Goal: Transaction & Acquisition: Register for event/course

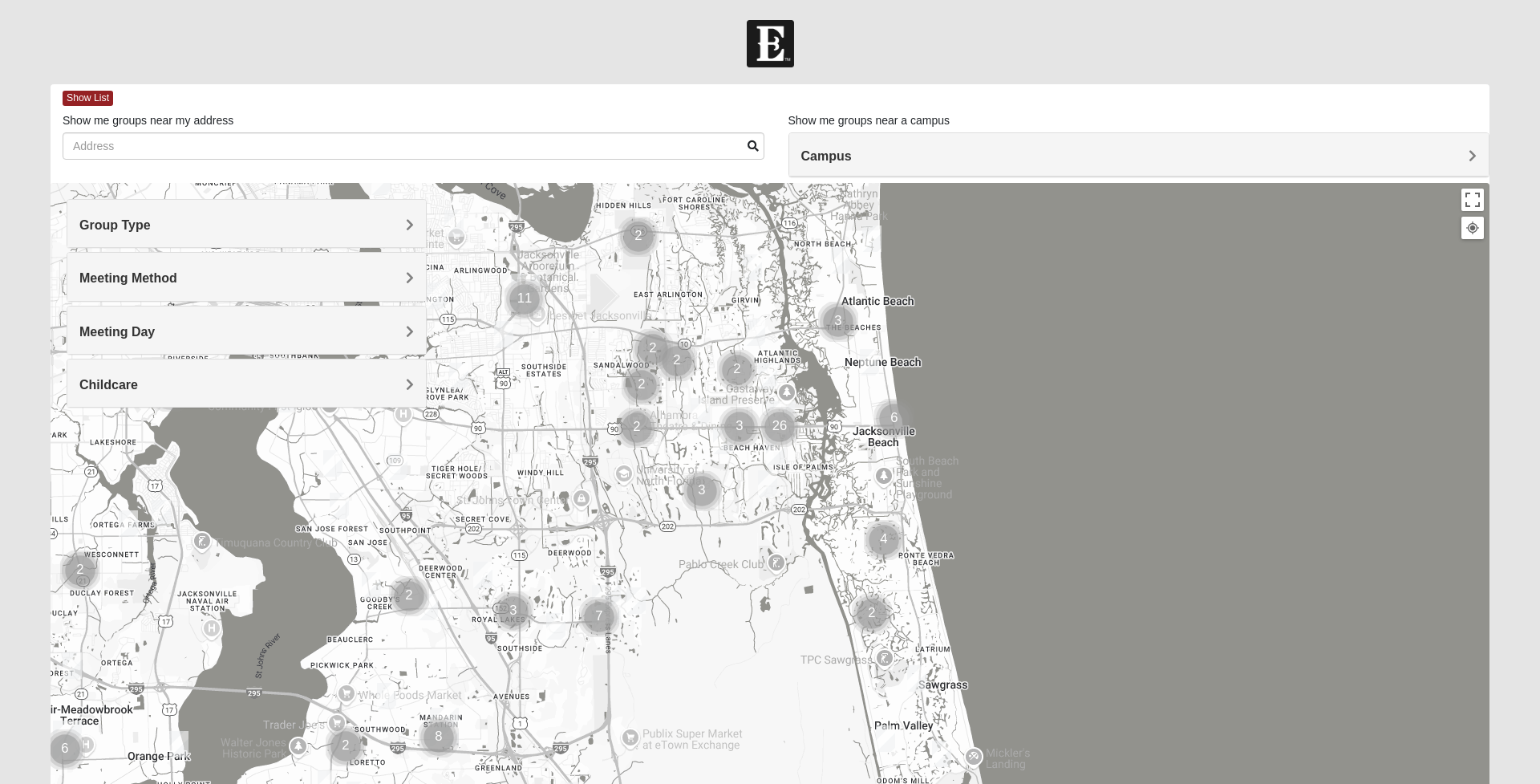
drag, startPoint x: 737, startPoint y: 634, endPoint x: 746, endPoint y: 558, distance: 76.5
click at [746, 558] on div at bounding box center [769, 504] width 1439 height 641
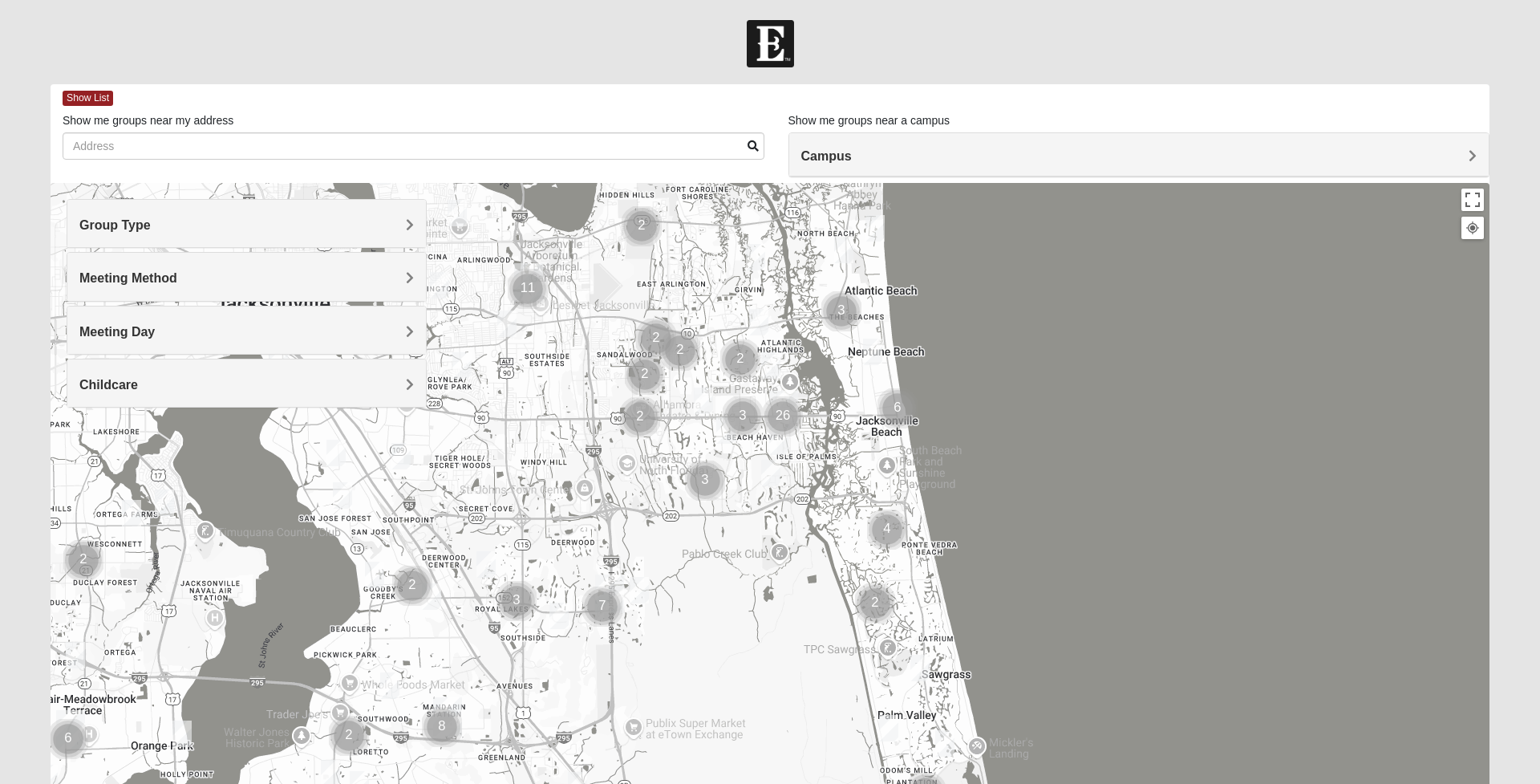
click at [383, 233] on div "Group Type" at bounding box center [246, 224] width 359 height 48
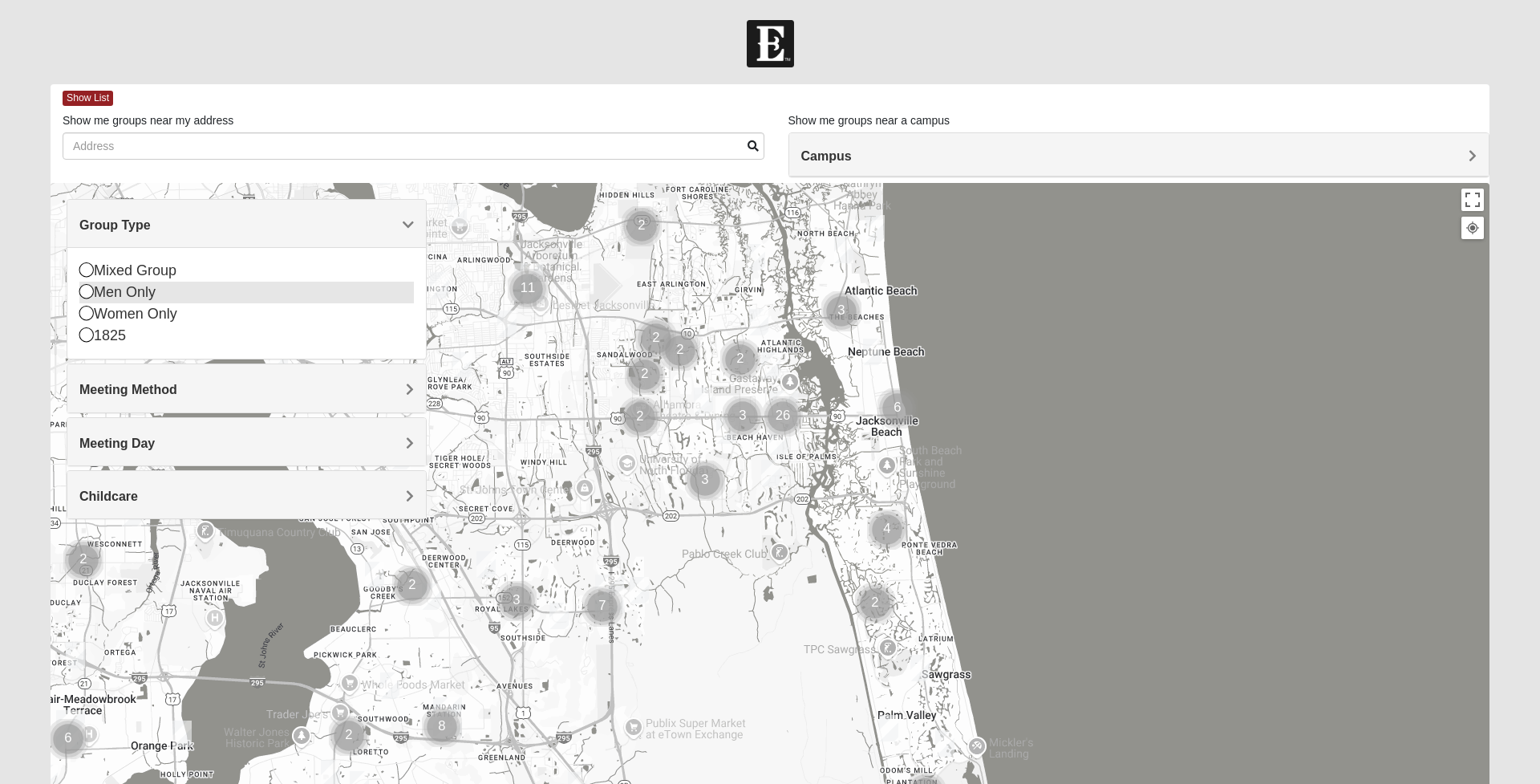
click at [85, 290] on icon at bounding box center [86, 291] width 14 height 14
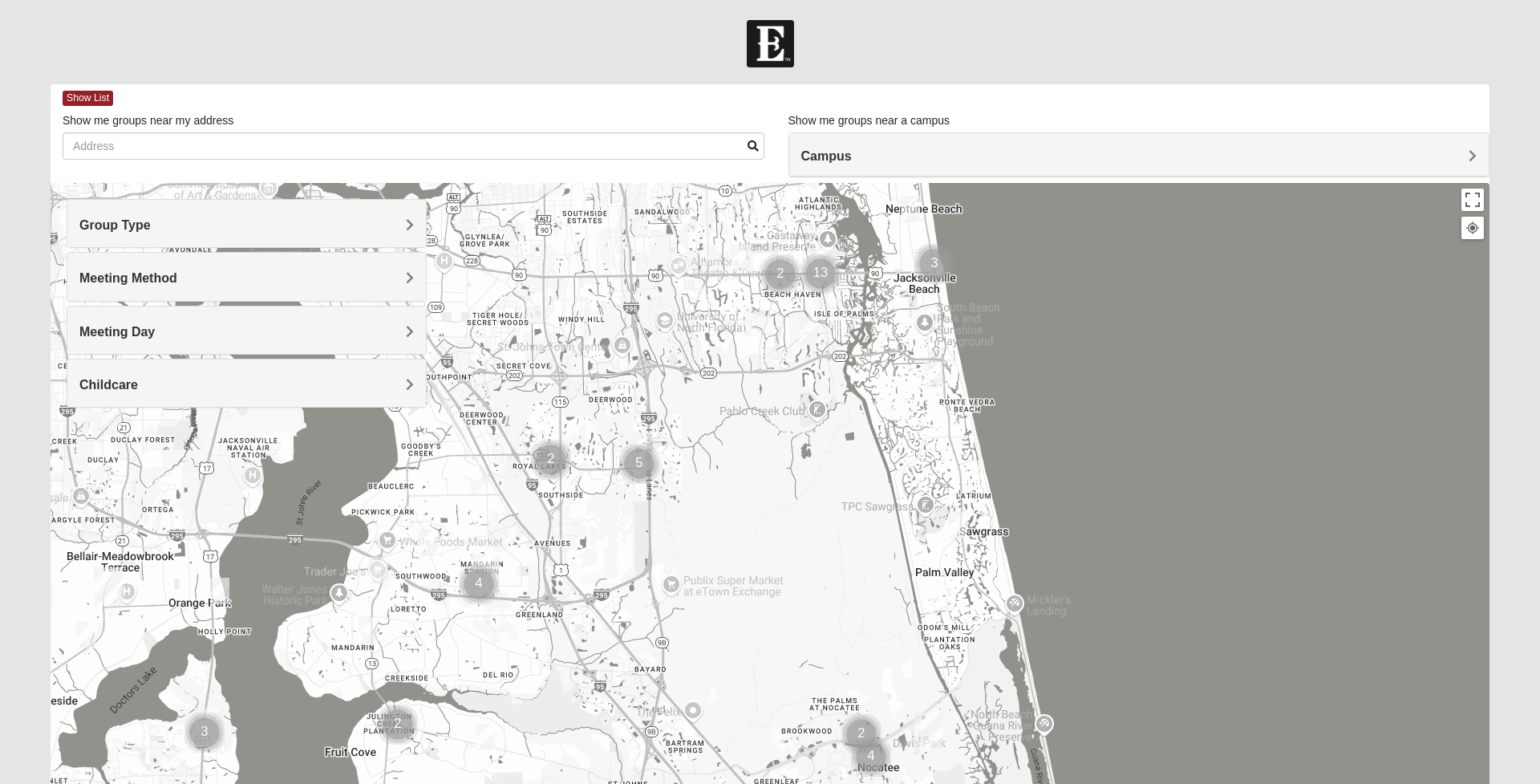
drag, startPoint x: 691, startPoint y: 579, endPoint x: 745, endPoint y: 410, distance: 177.4
click at [743, 411] on div at bounding box center [769, 504] width 1439 height 641
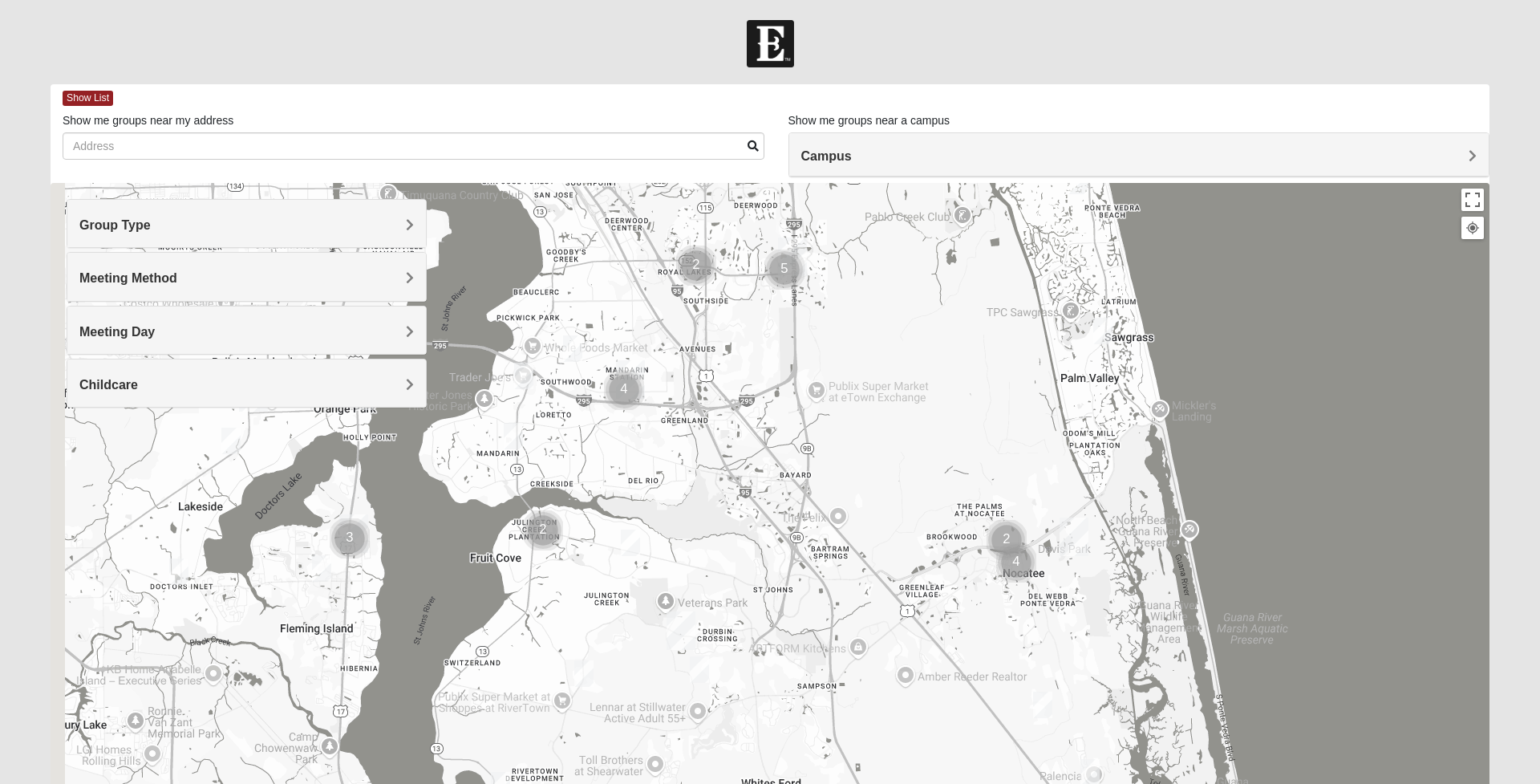
drag, startPoint x: 749, startPoint y: 547, endPoint x: 888, endPoint y: 365, distance: 229.0
click at [887, 366] on div at bounding box center [769, 504] width 1439 height 641
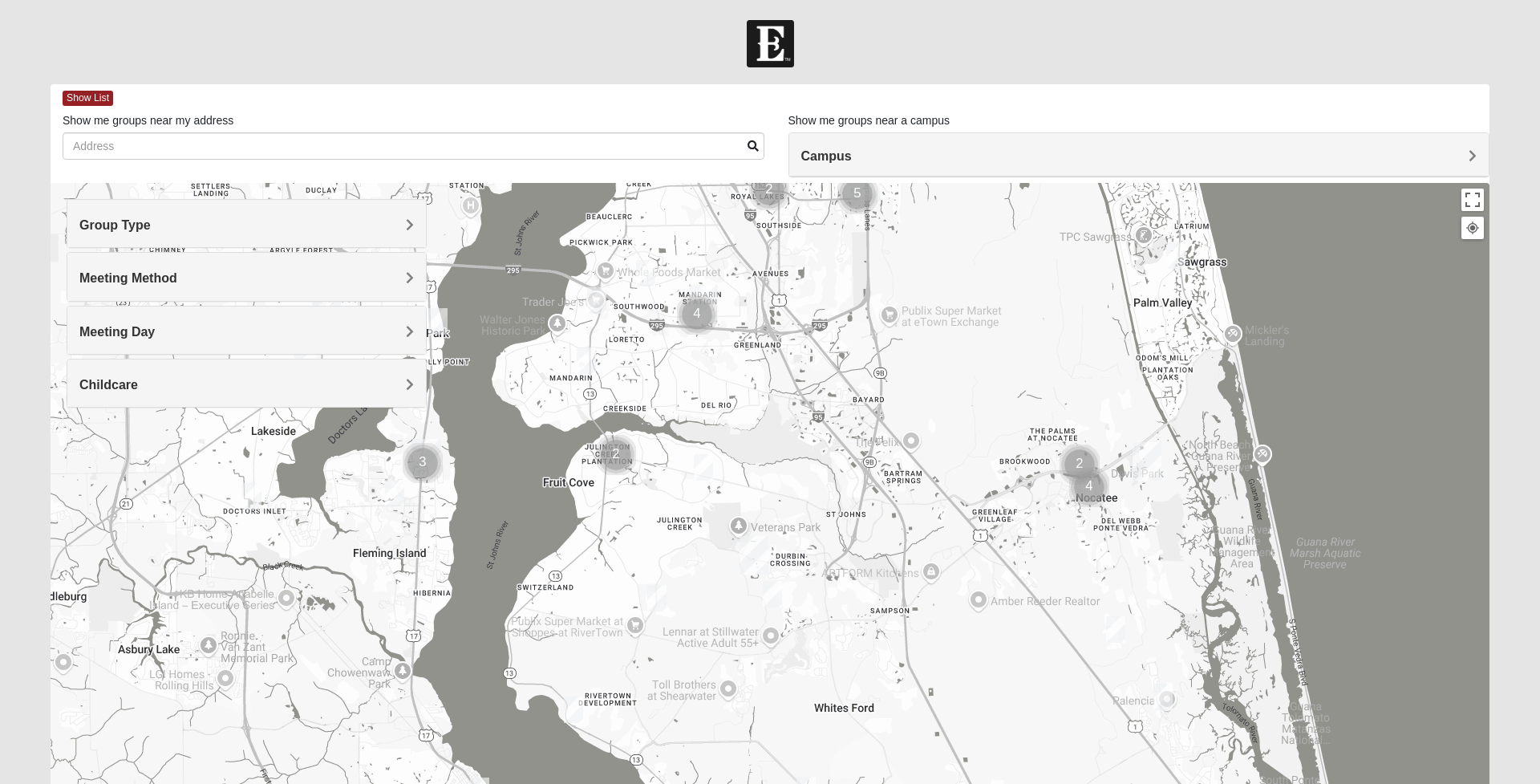
drag, startPoint x: 847, startPoint y: 525, endPoint x: 891, endPoint y: 464, distance: 75.2
click at [891, 464] on div at bounding box center [769, 504] width 1439 height 641
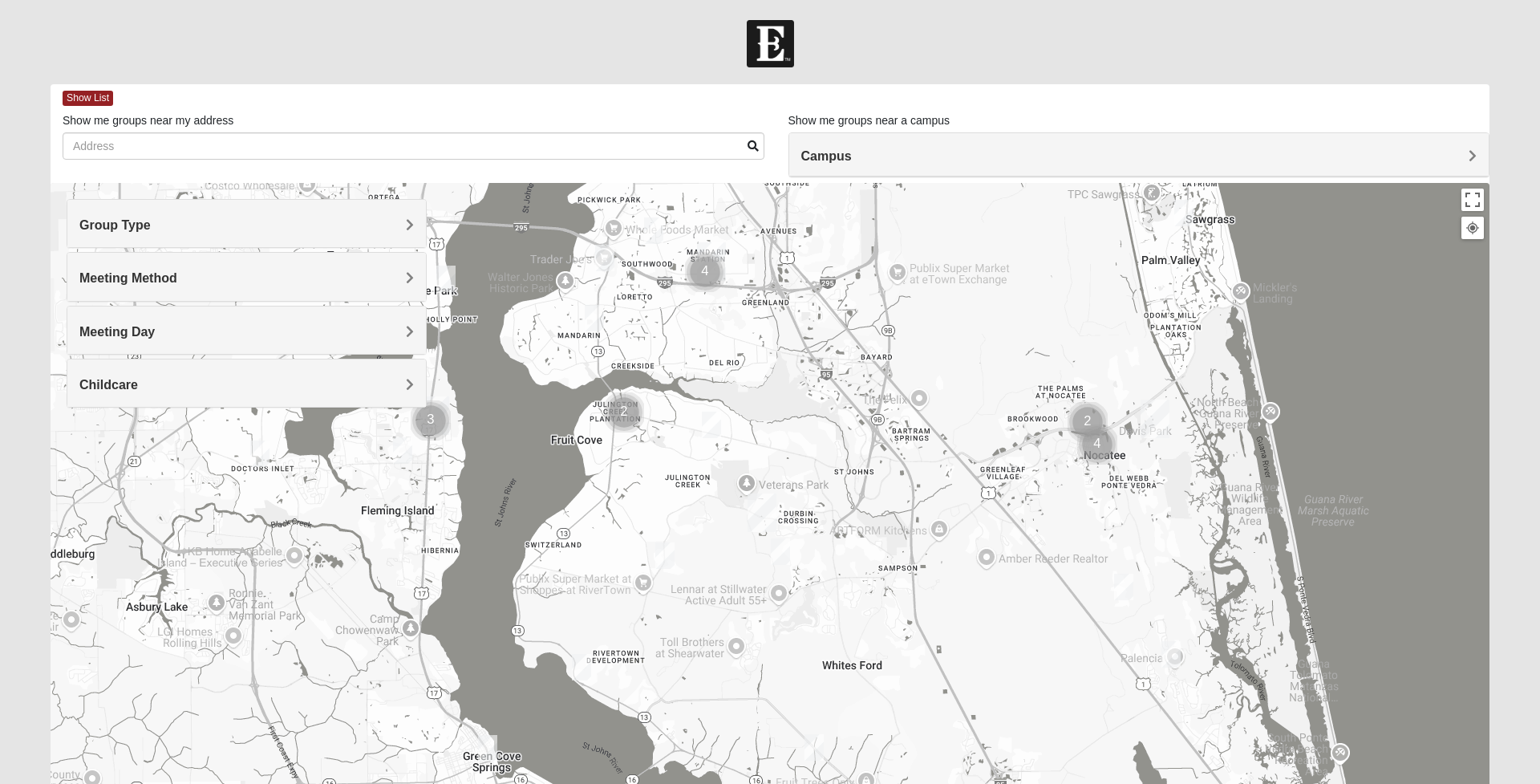
click at [381, 324] on h4 "Meeting Day" at bounding box center [247, 331] width 335 height 15
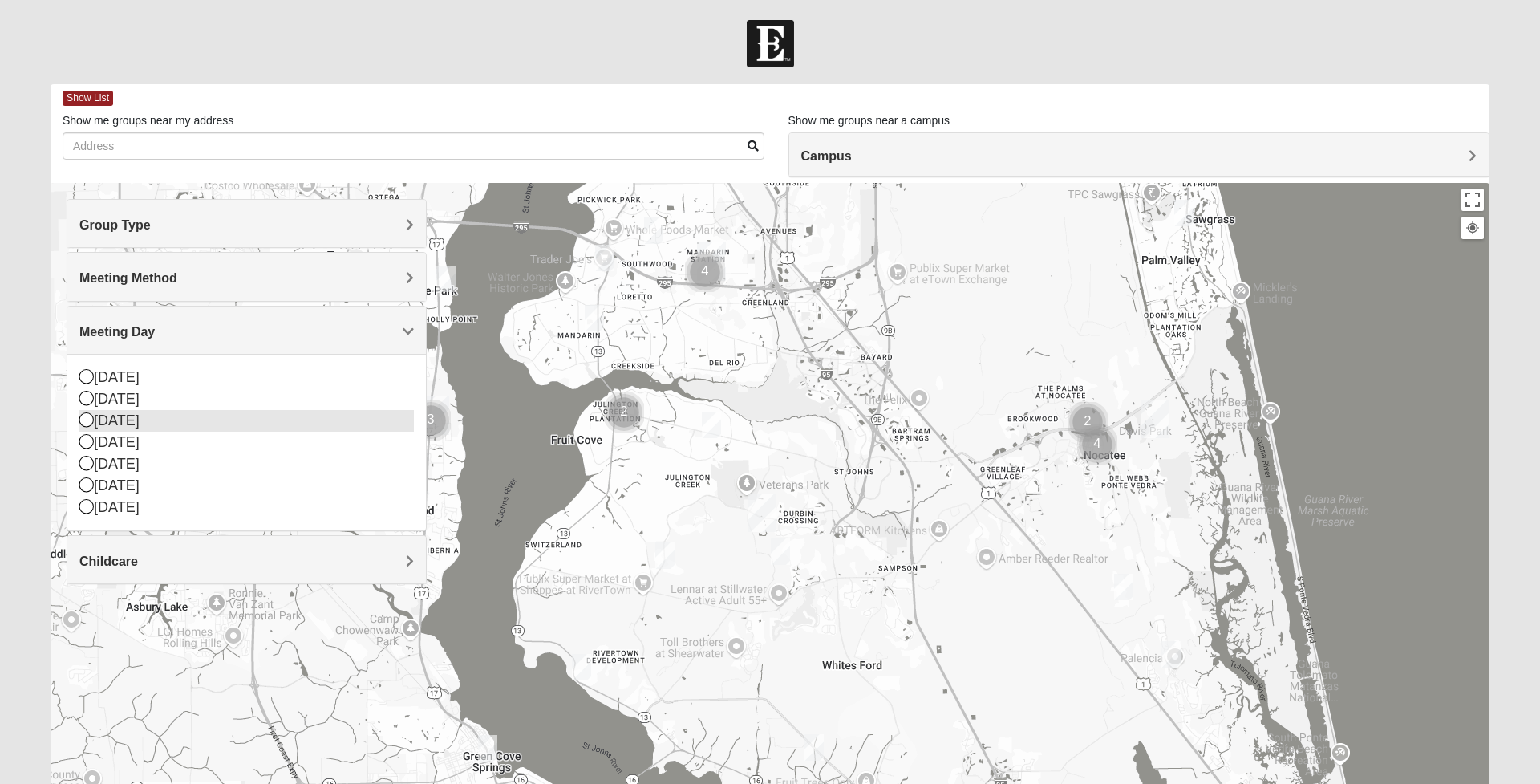
click at [341, 425] on div "[DATE]" at bounding box center [247, 420] width 335 height 22
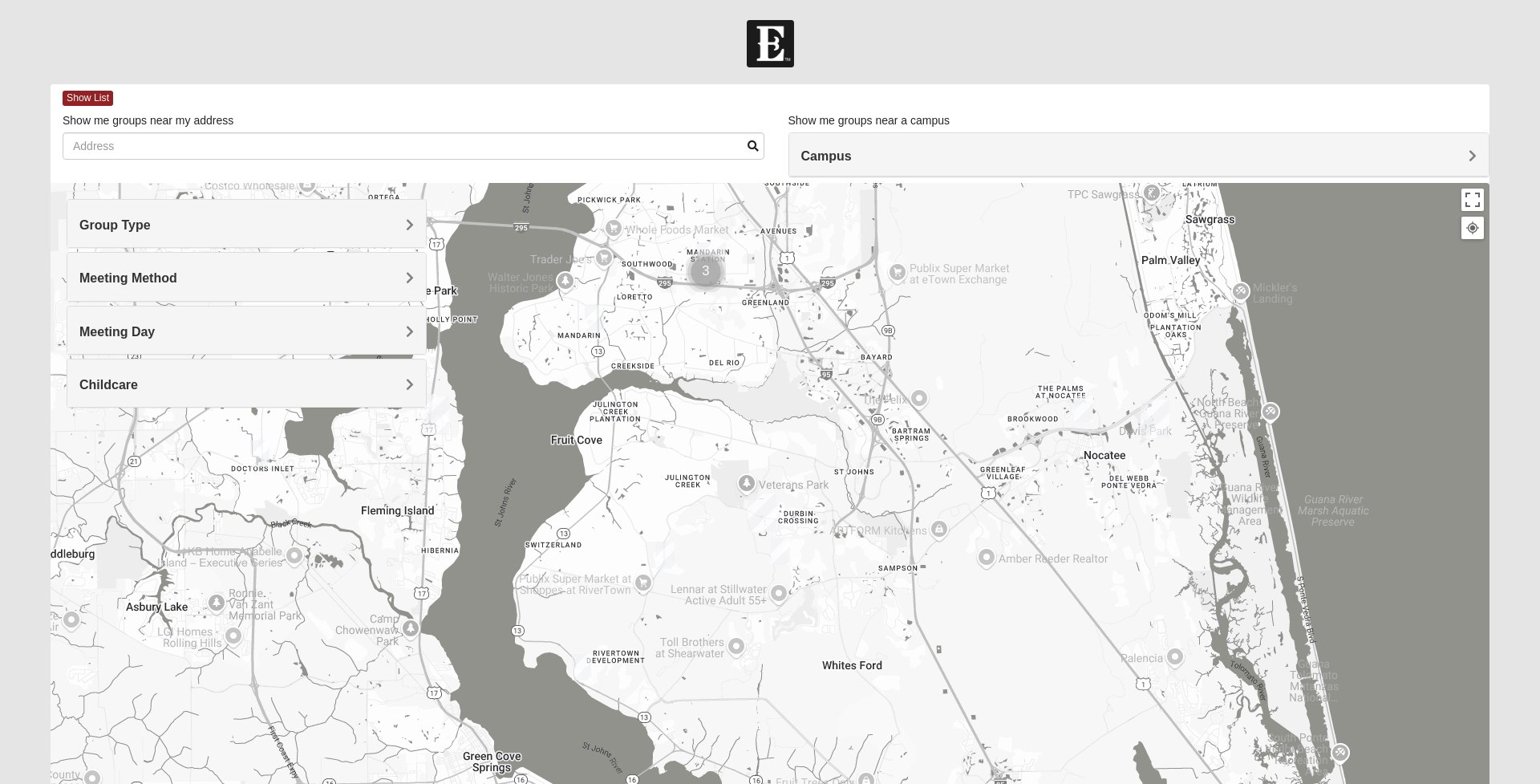
click at [204, 334] on h4 "Meeting Day" at bounding box center [247, 331] width 335 height 15
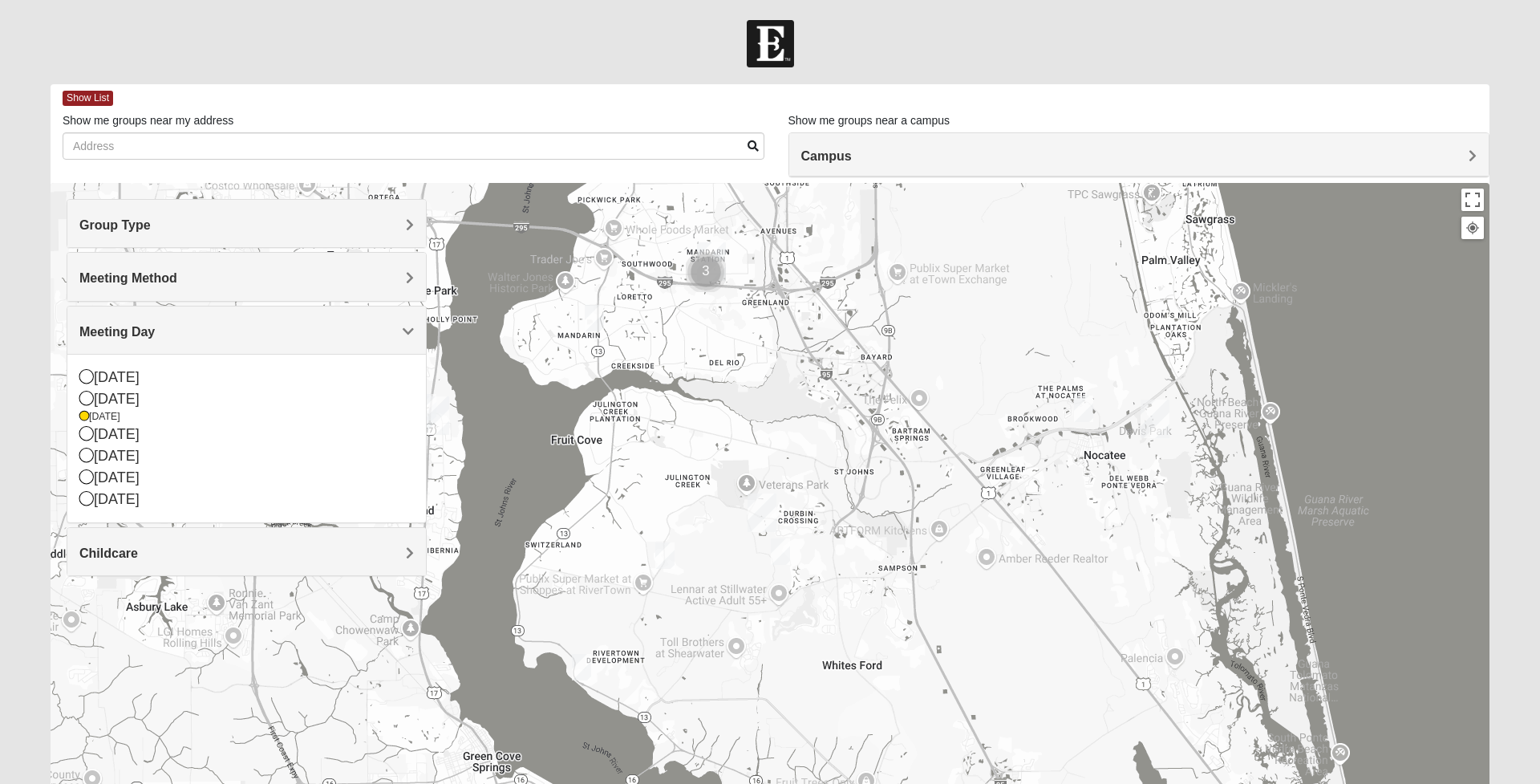
click at [193, 292] on div "Meeting Method" at bounding box center [246, 277] width 359 height 48
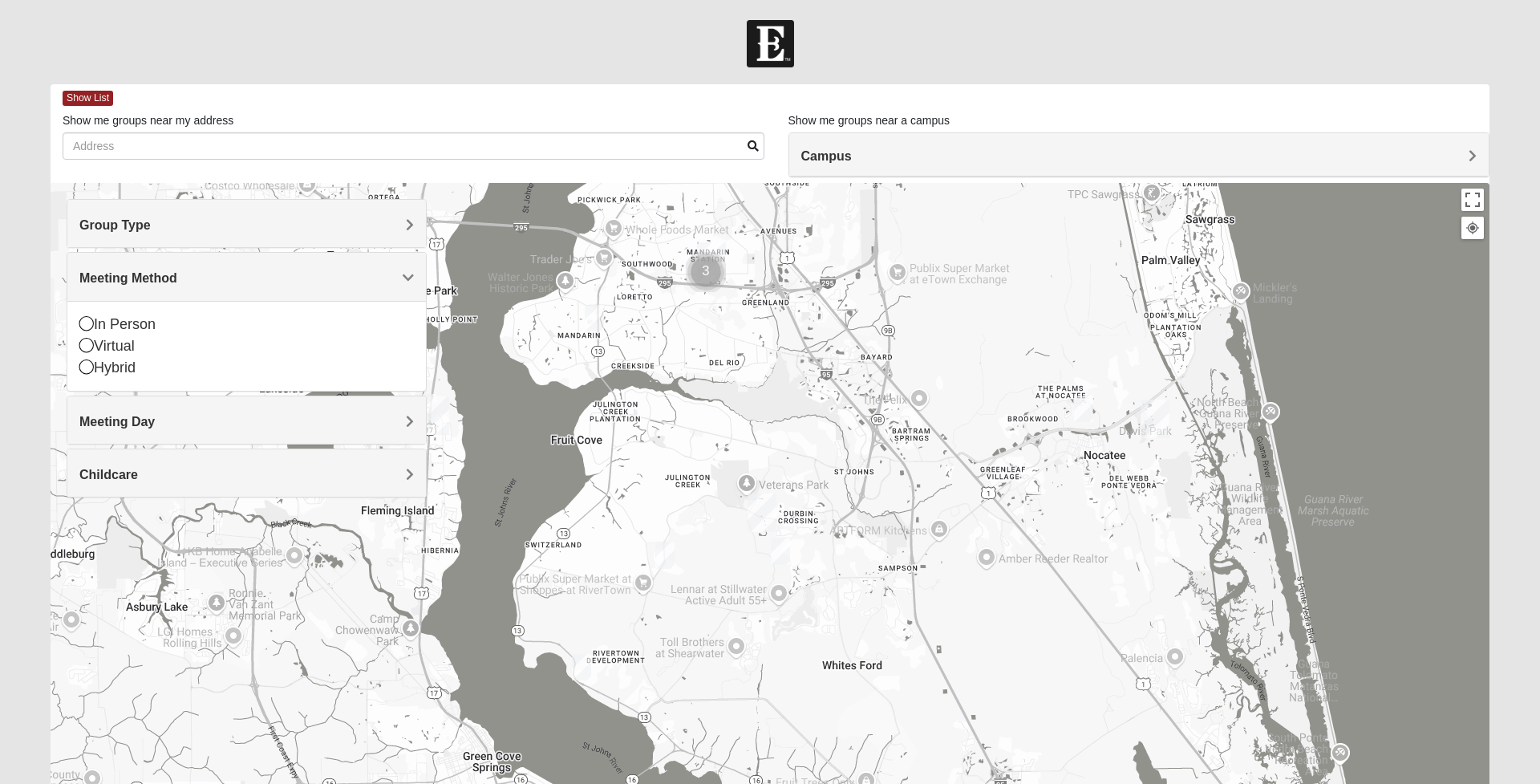
click at [766, 34] on img at bounding box center [771, 44] width 48 height 48
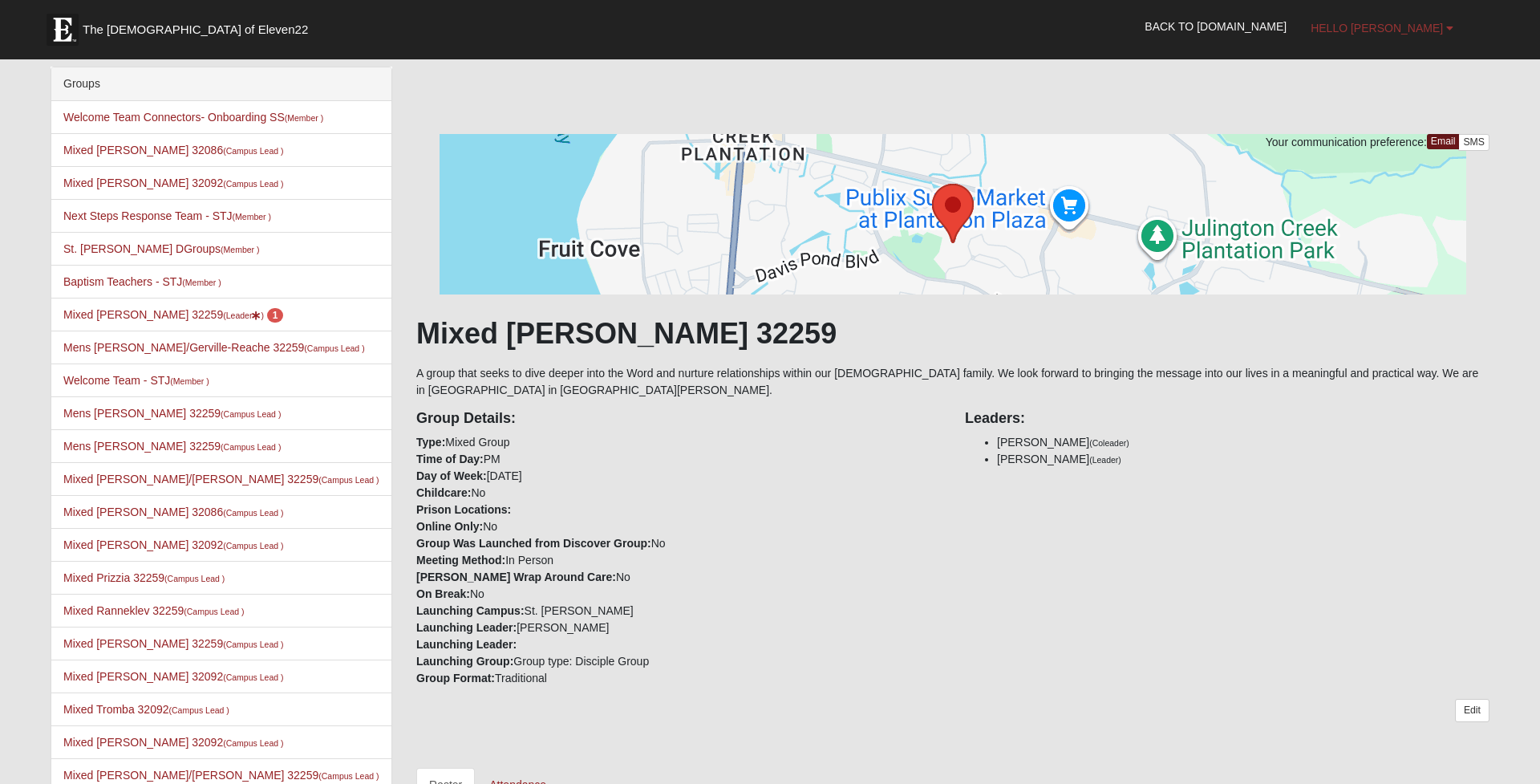
click at [1394, 20] on link "Hello [PERSON_NAME]" at bounding box center [1381, 28] width 167 height 41
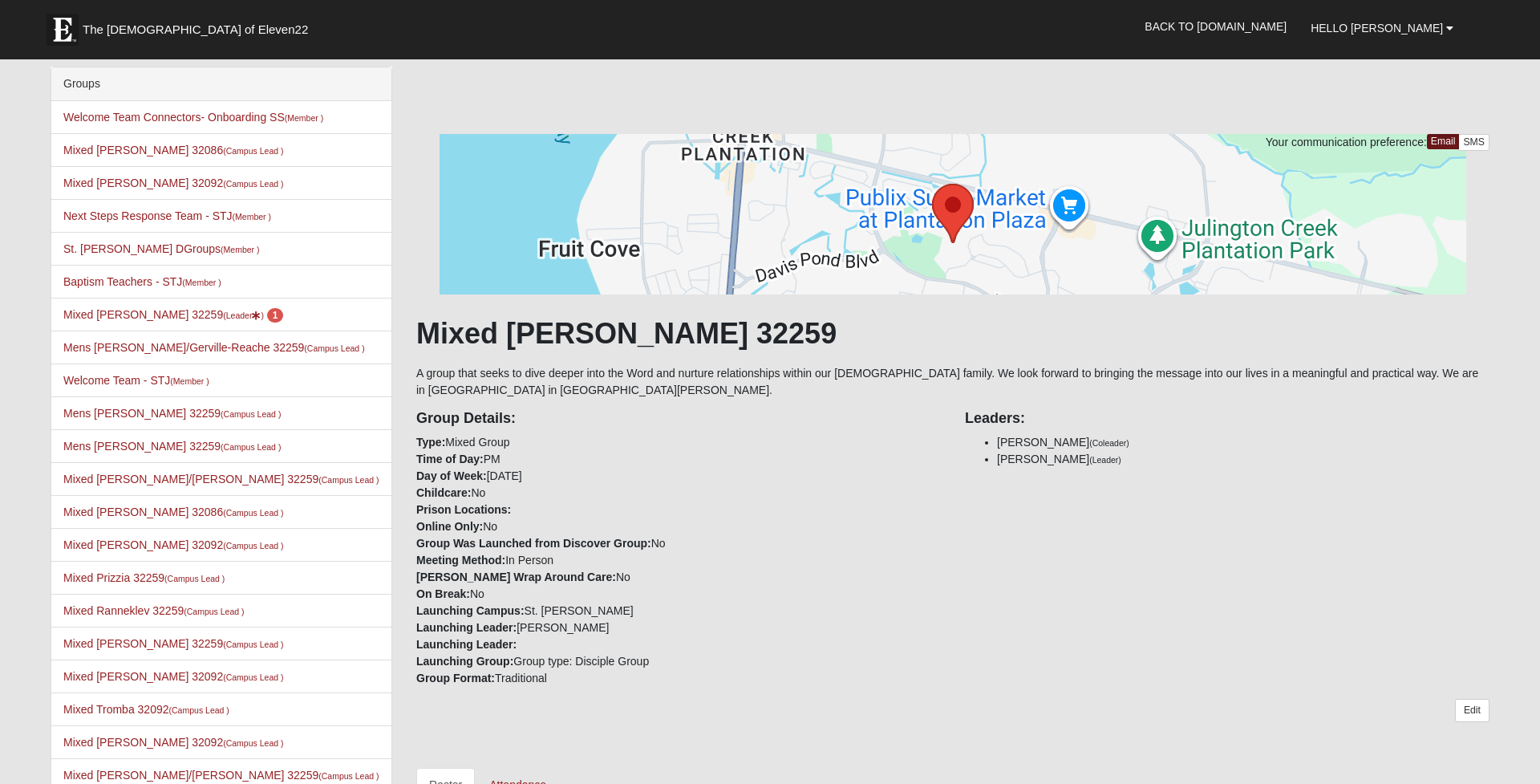
click at [173, 28] on span "The [DEMOGRAPHIC_DATA] of Eleven22" at bounding box center [196, 30] width 226 height 16
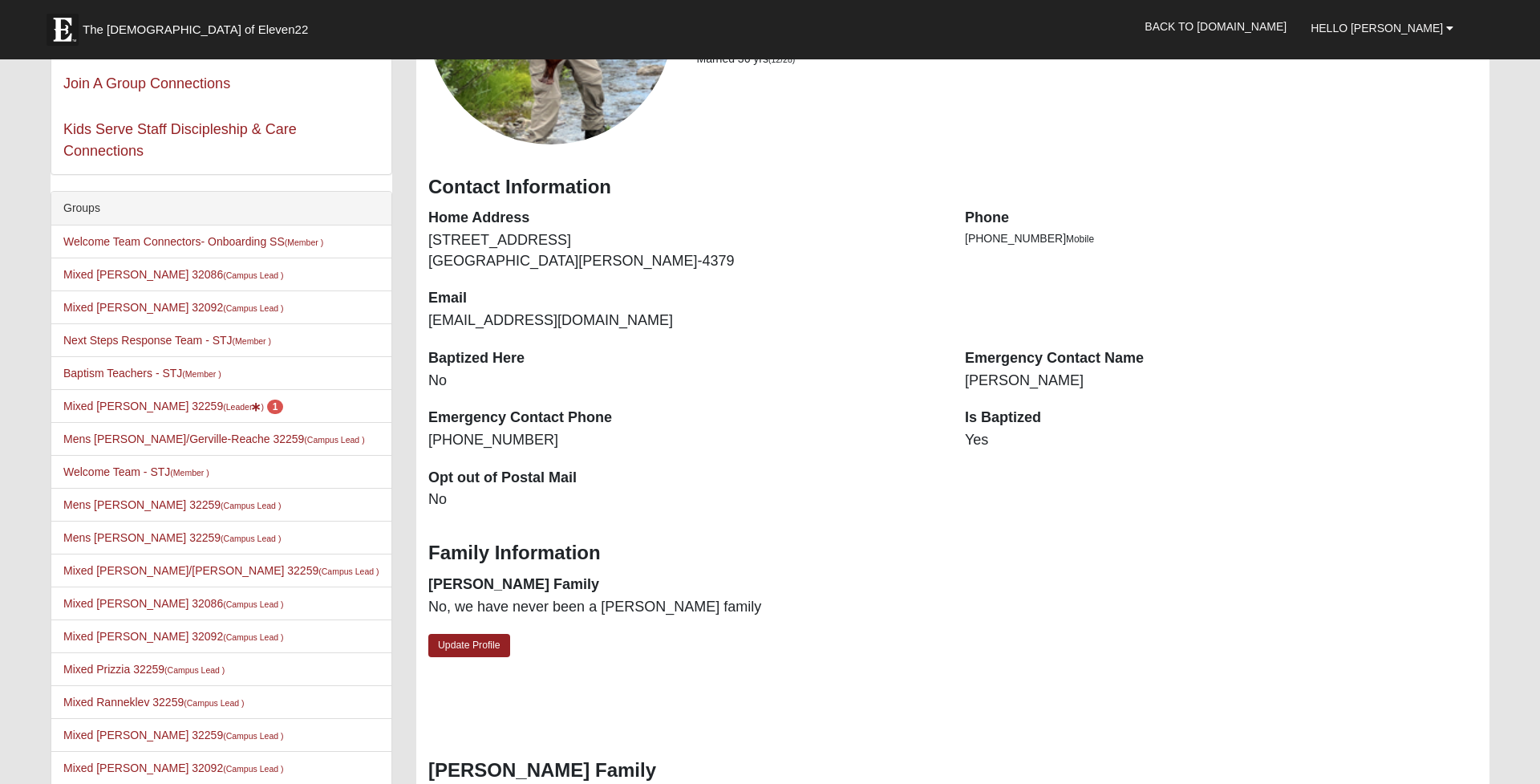
scroll to position [243, 0]
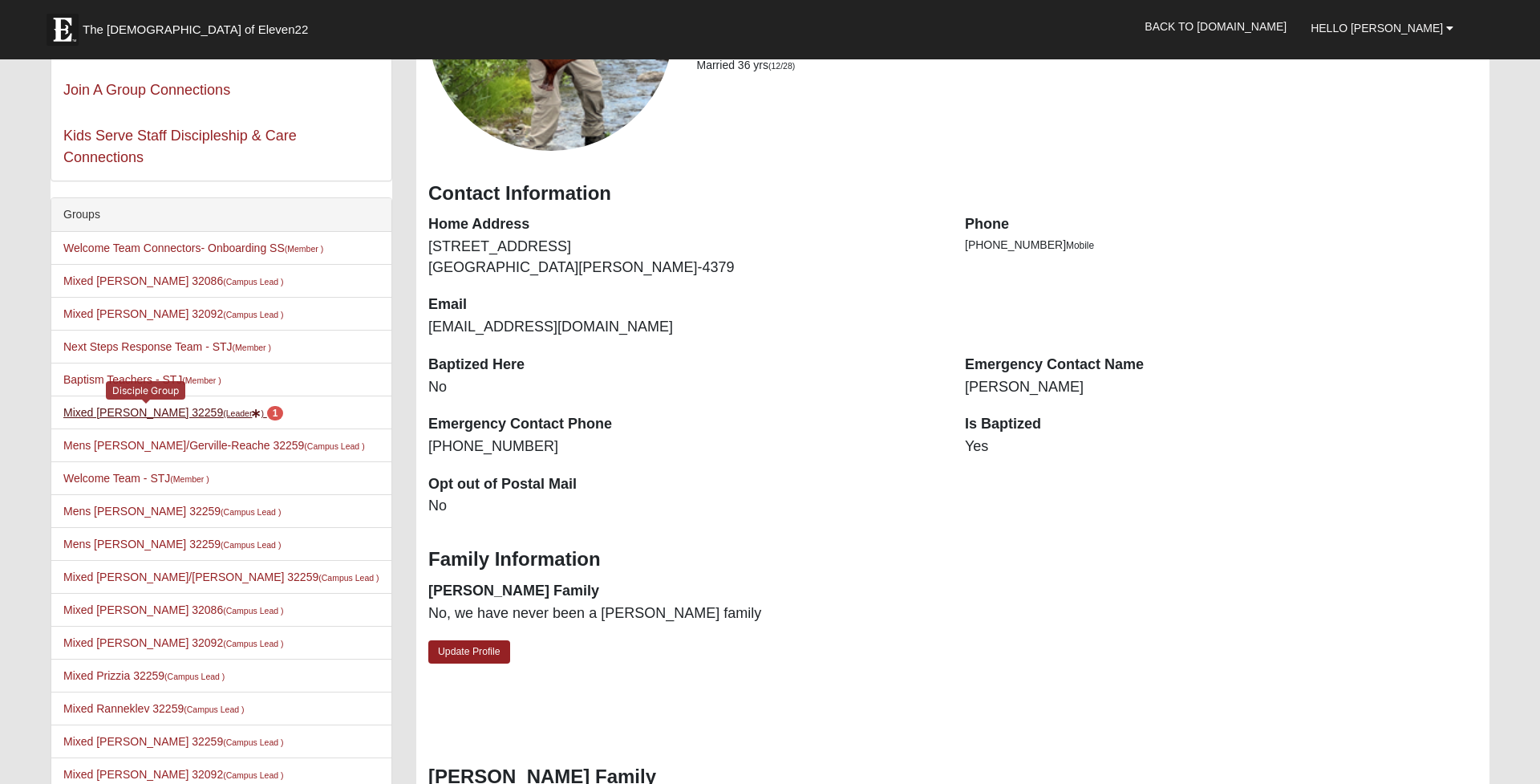
click at [118, 418] on link "Mixed Perez 32259 (Leader ) 1" at bounding box center [173, 412] width 219 height 13
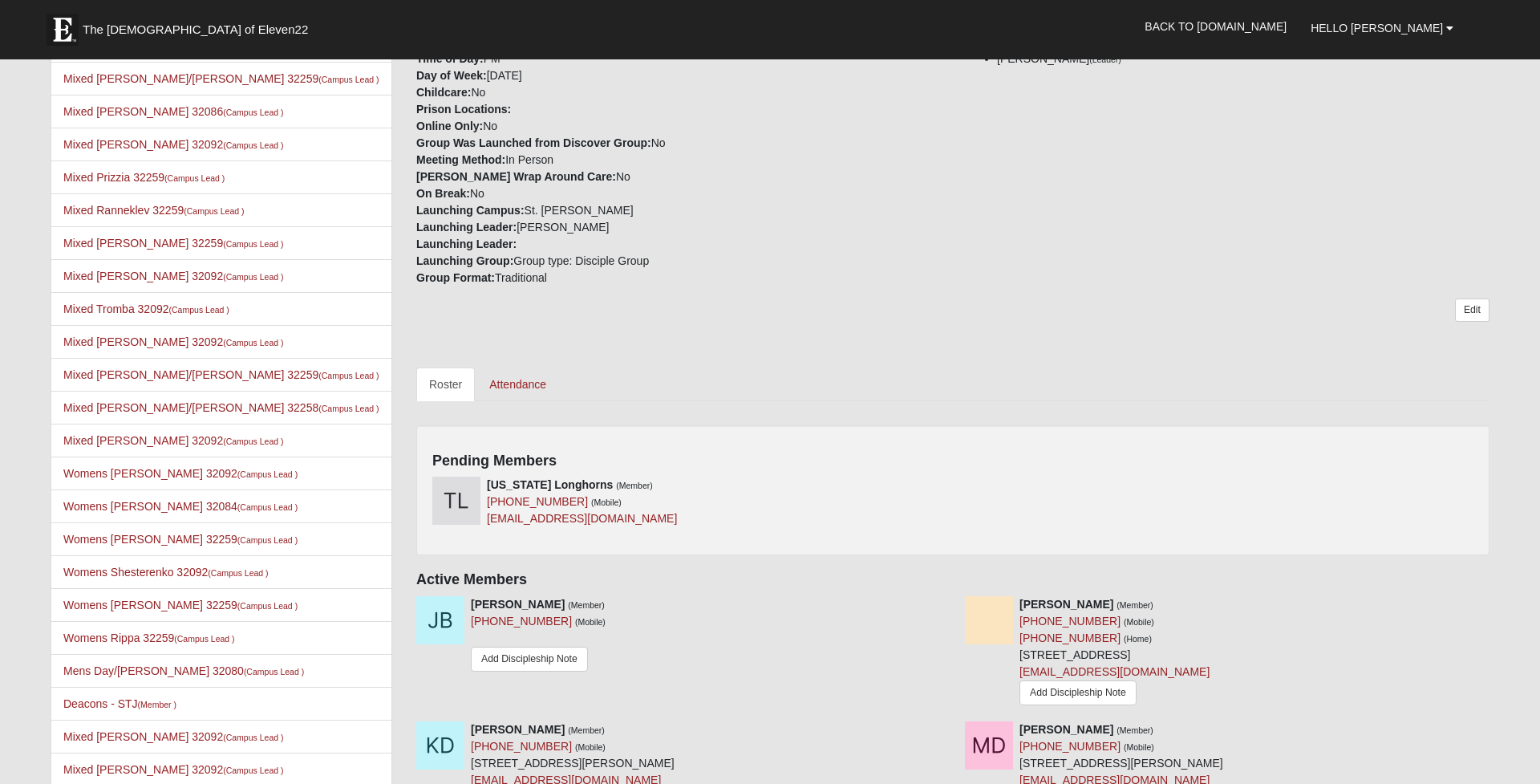
scroll to position [415, 0]
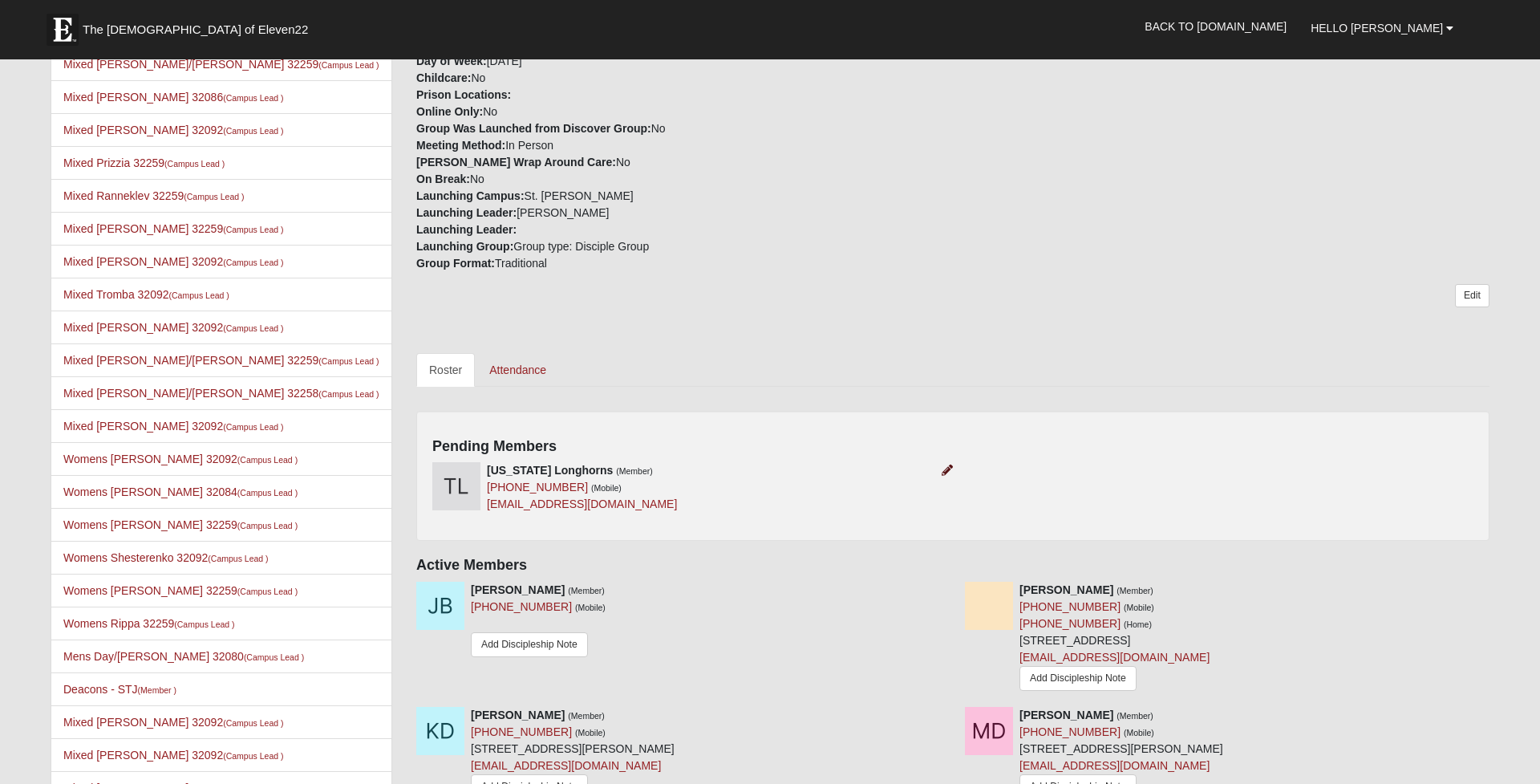
click at [948, 469] on icon at bounding box center [947, 470] width 11 height 11
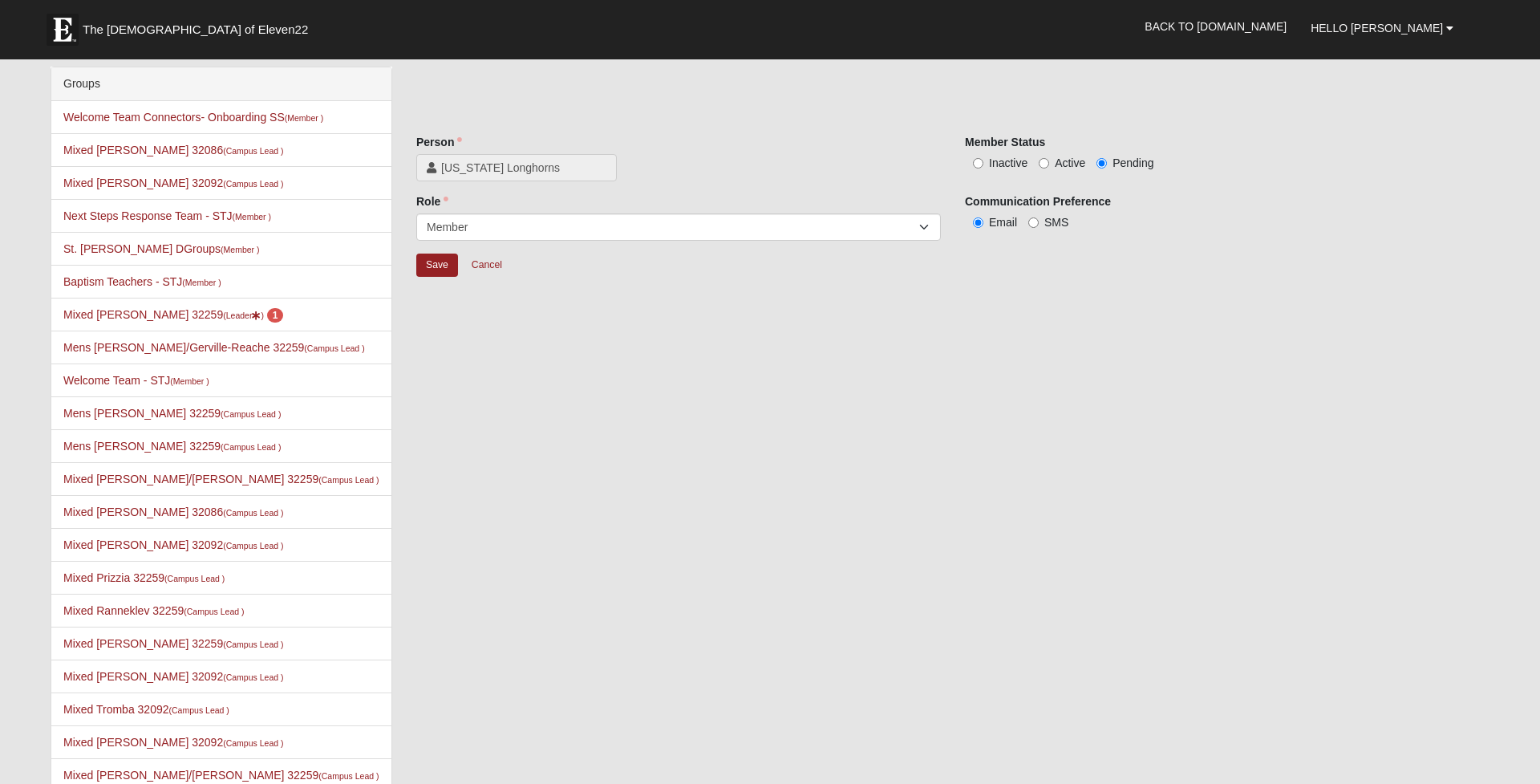
click at [1057, 163] on span "Active" at bounding box center [1070, 163] width 31 height 13
click at [1049, 163] on input "Active" at bounding box center [1044, 163] width 11 height 11
radio input "true"
click at [443, 261] on input "Save" at bounding box center [437, 265] width 41 height 23
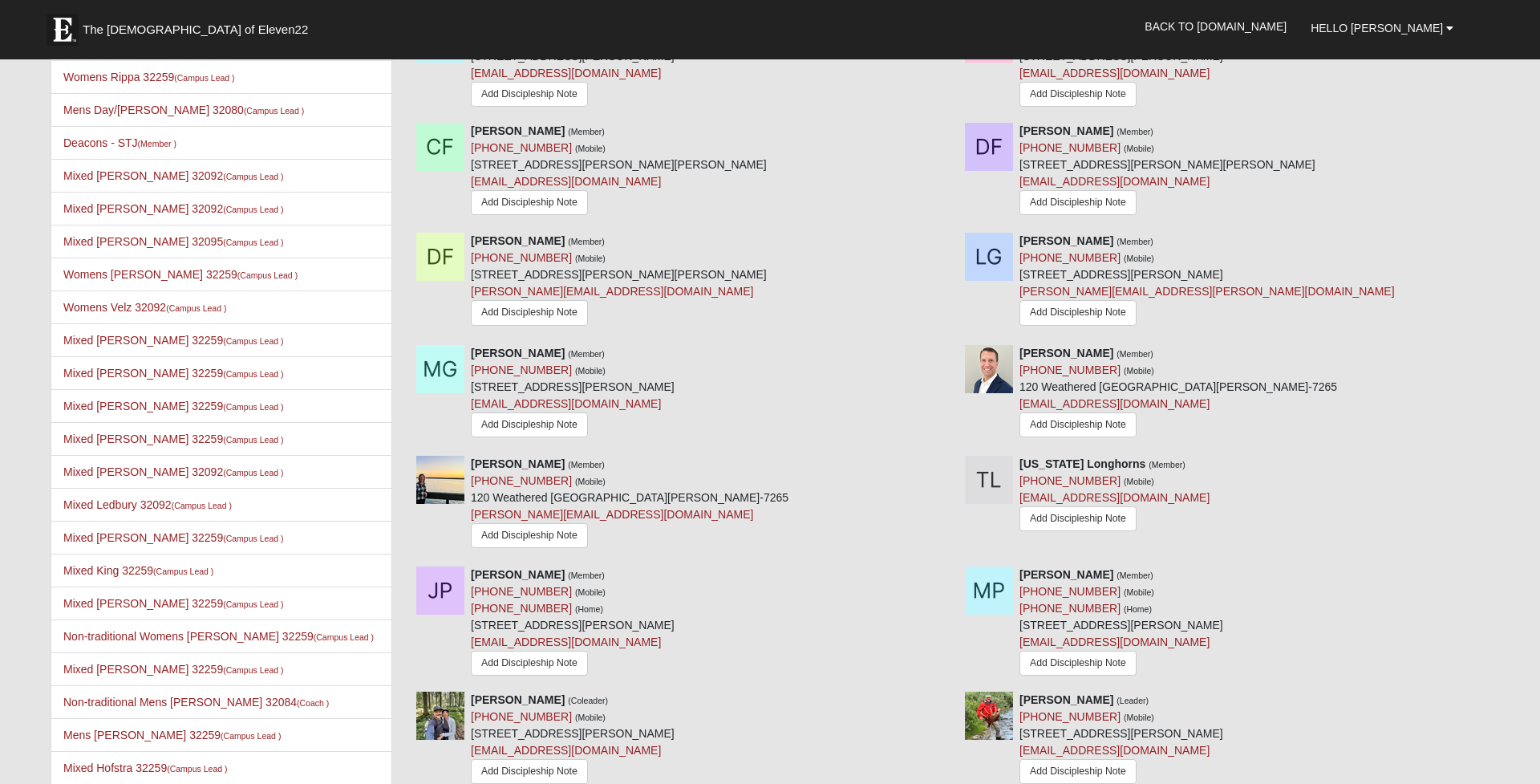
scroll to position [965, 0]
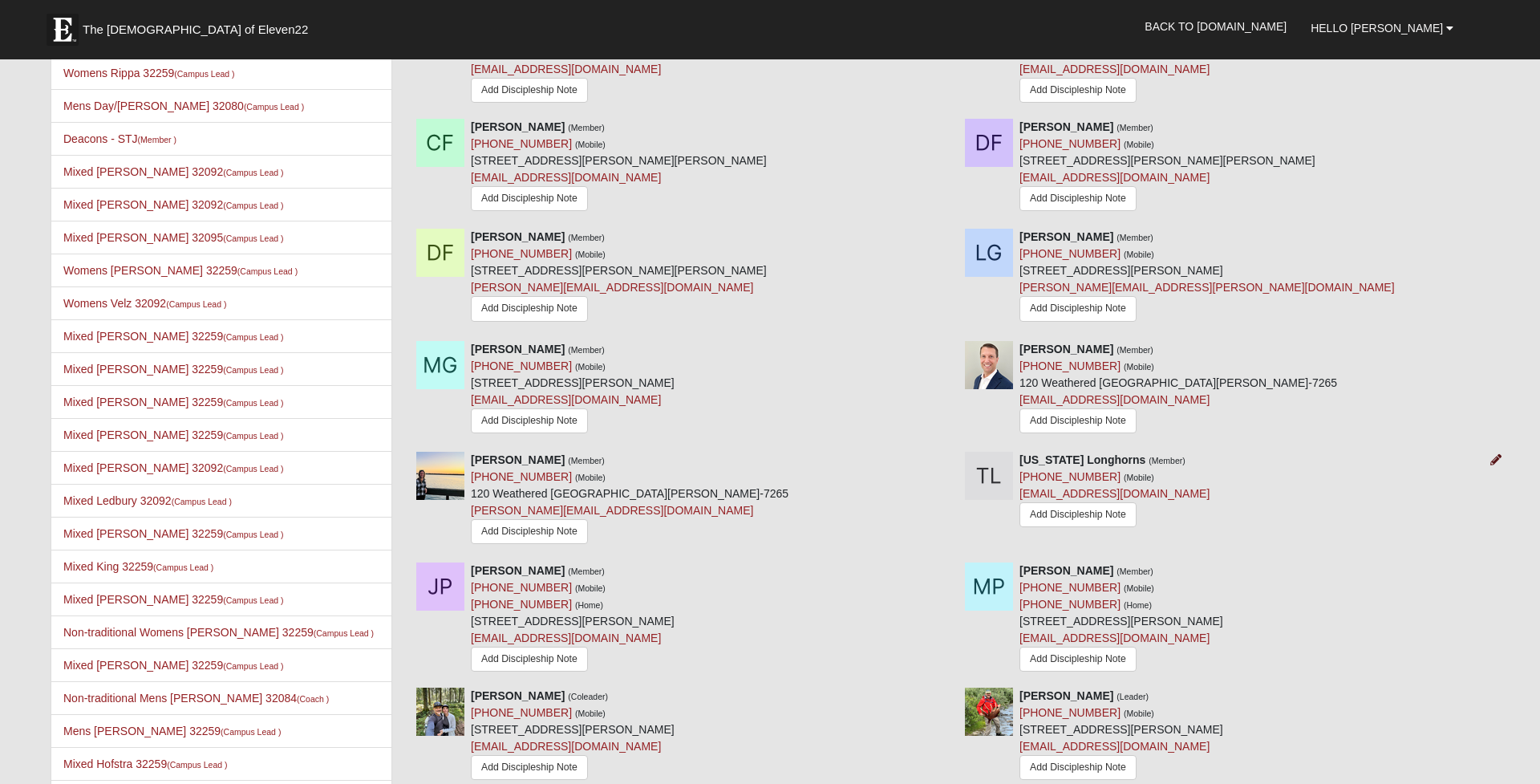
click at [1495, 458] on icon at bounding box center [1496, 459] width 11 height 11
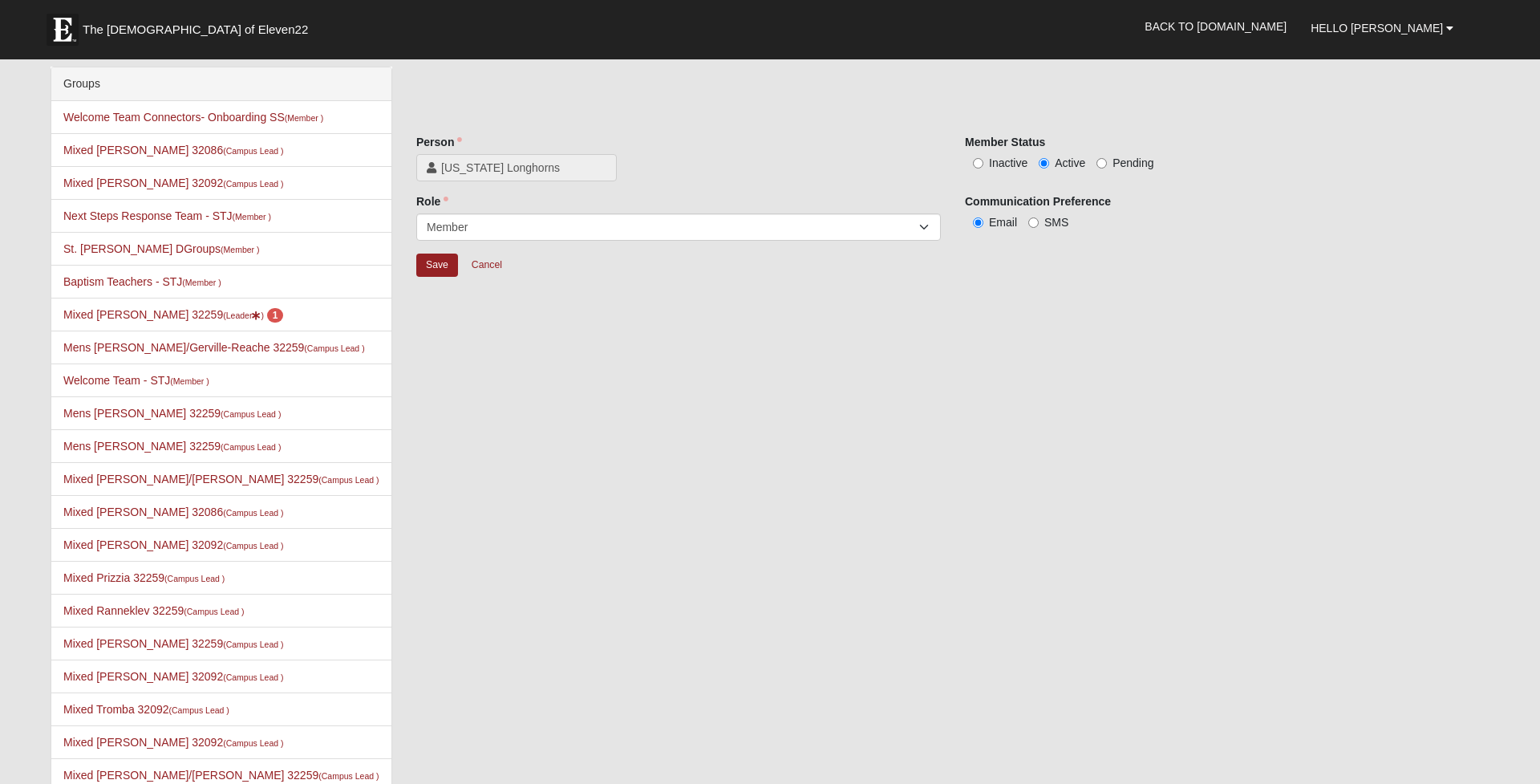
click at [986, 159] on label "Inactive" at bounding box center [996, 163] width 63 height 16
click at [983, 159] on input "Inactive" at bounding box center [978, 163] width 11 height 11
radio input "true"
click at [443, 267] on input "Save" at bounding box center [437, 265] width 41 height 23
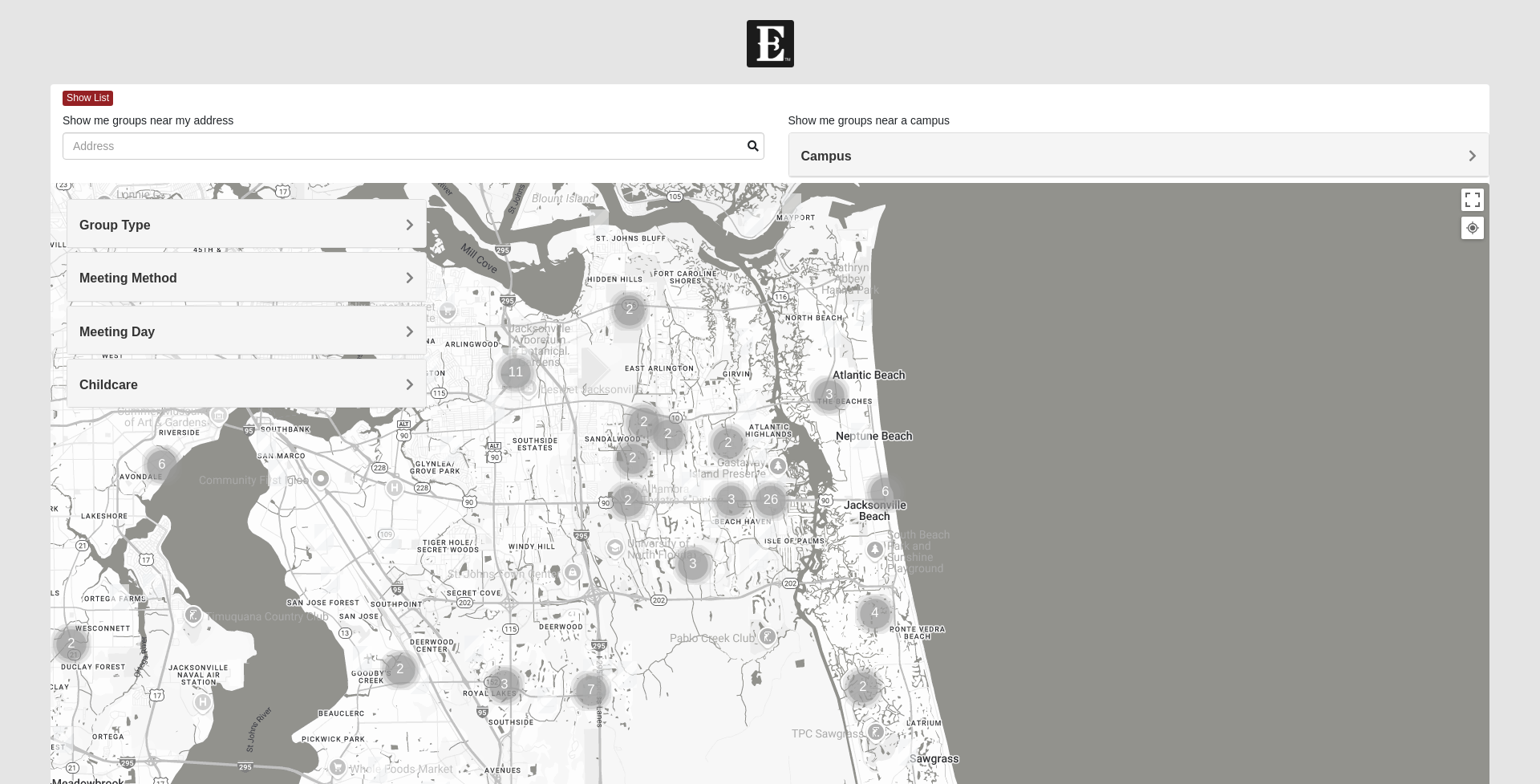
click at [242, 224] on h4 "Group Type" at bounding box center [247, 225] width 335 height 15
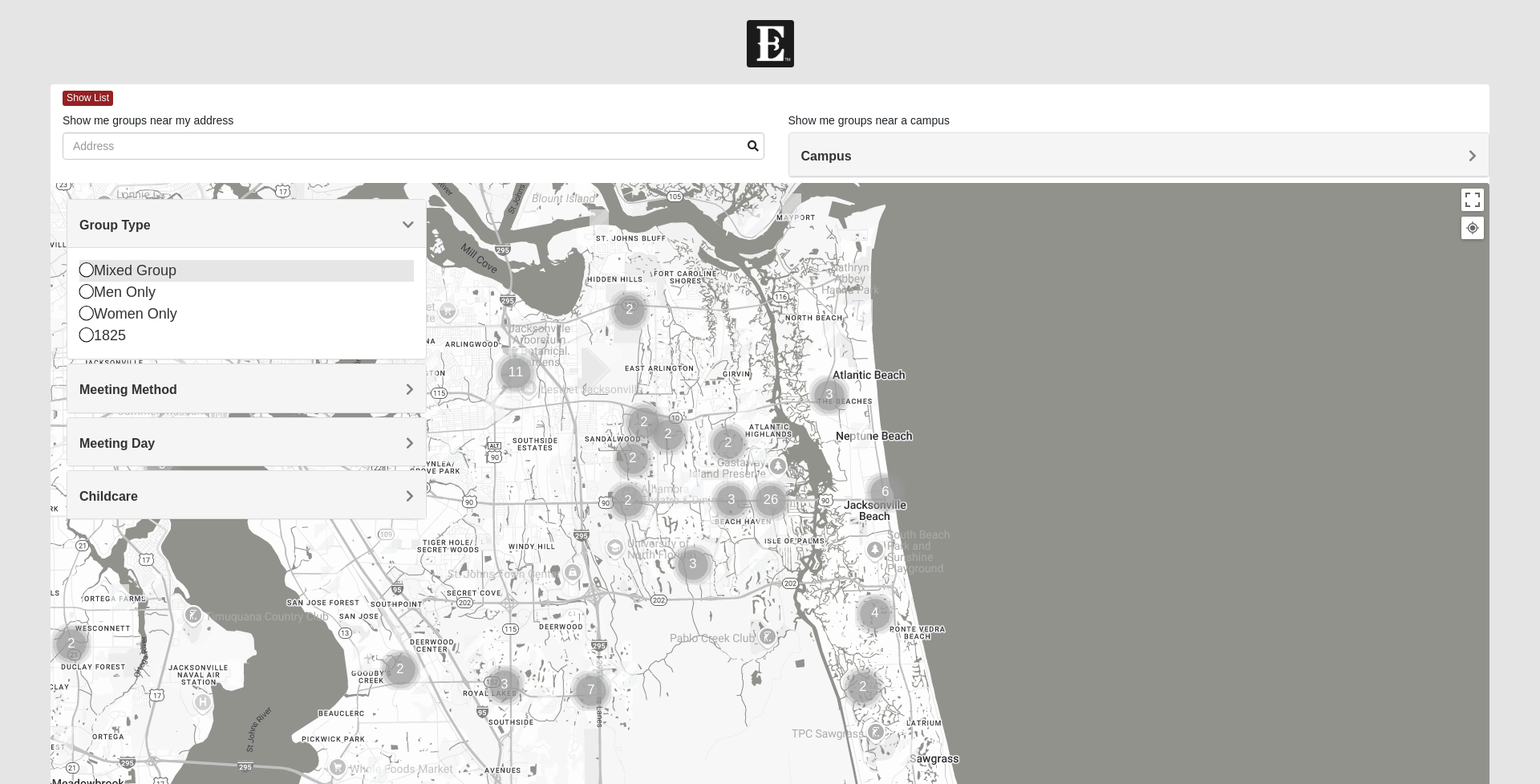
click at [166, 273] on div "Mixed Group" at bounding box center [247, 270] width 335 height 22
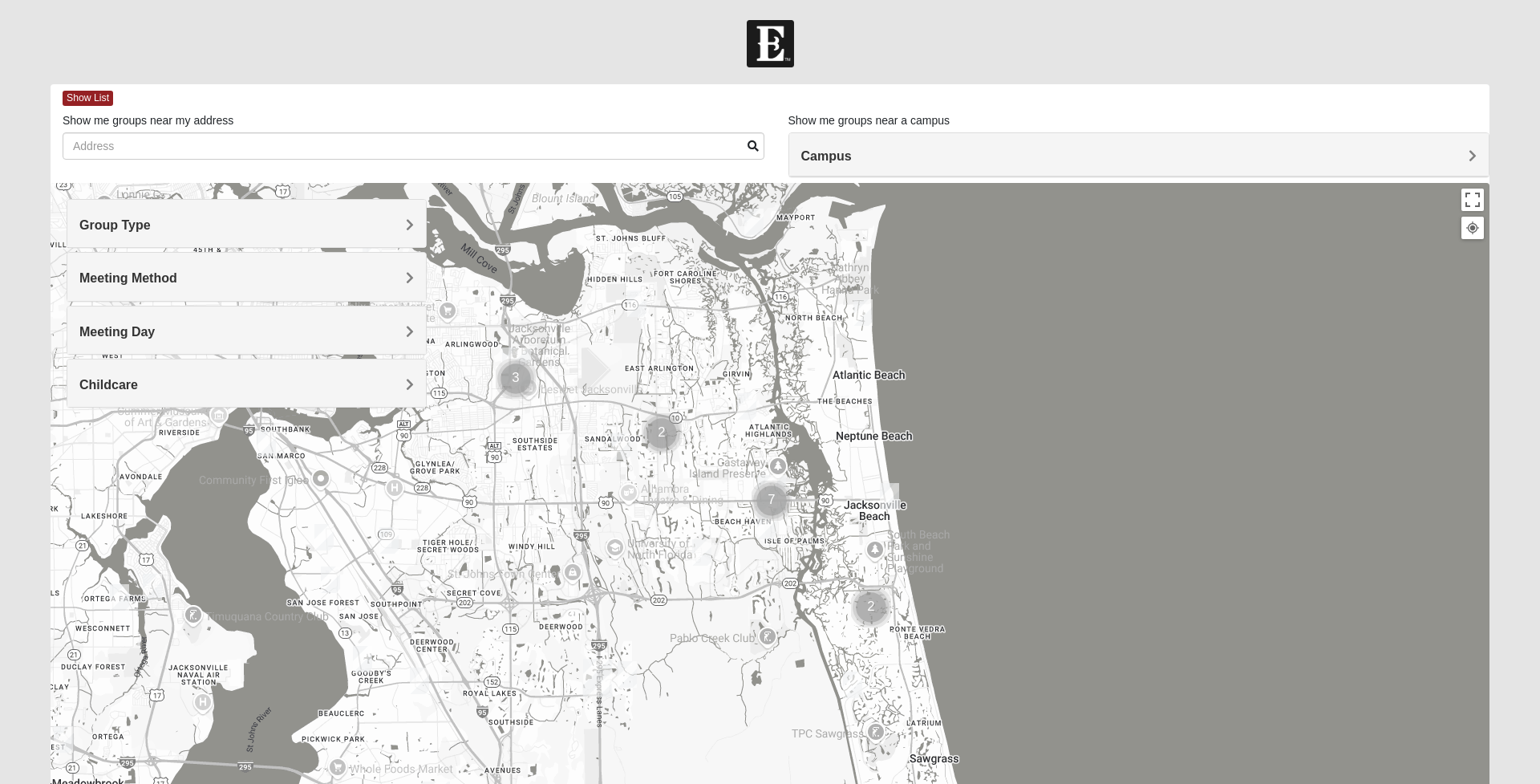
click at [186, 332] on h4 "Meeting Day" at bounding box center [247, 331] width 335 height 15
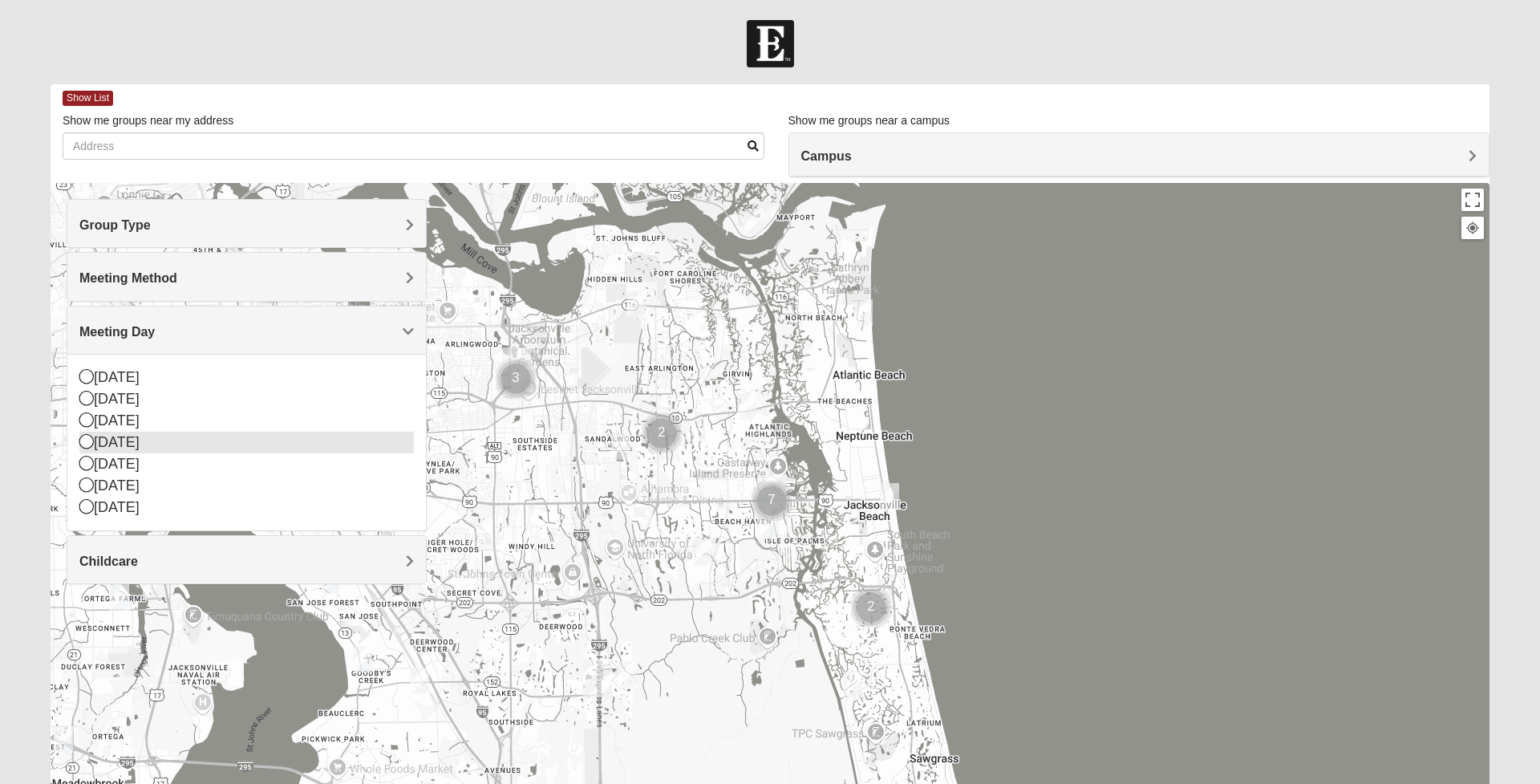
click at [128, 437] on div "Wednesday" at bounding box center [247, 442] width 335 height 22
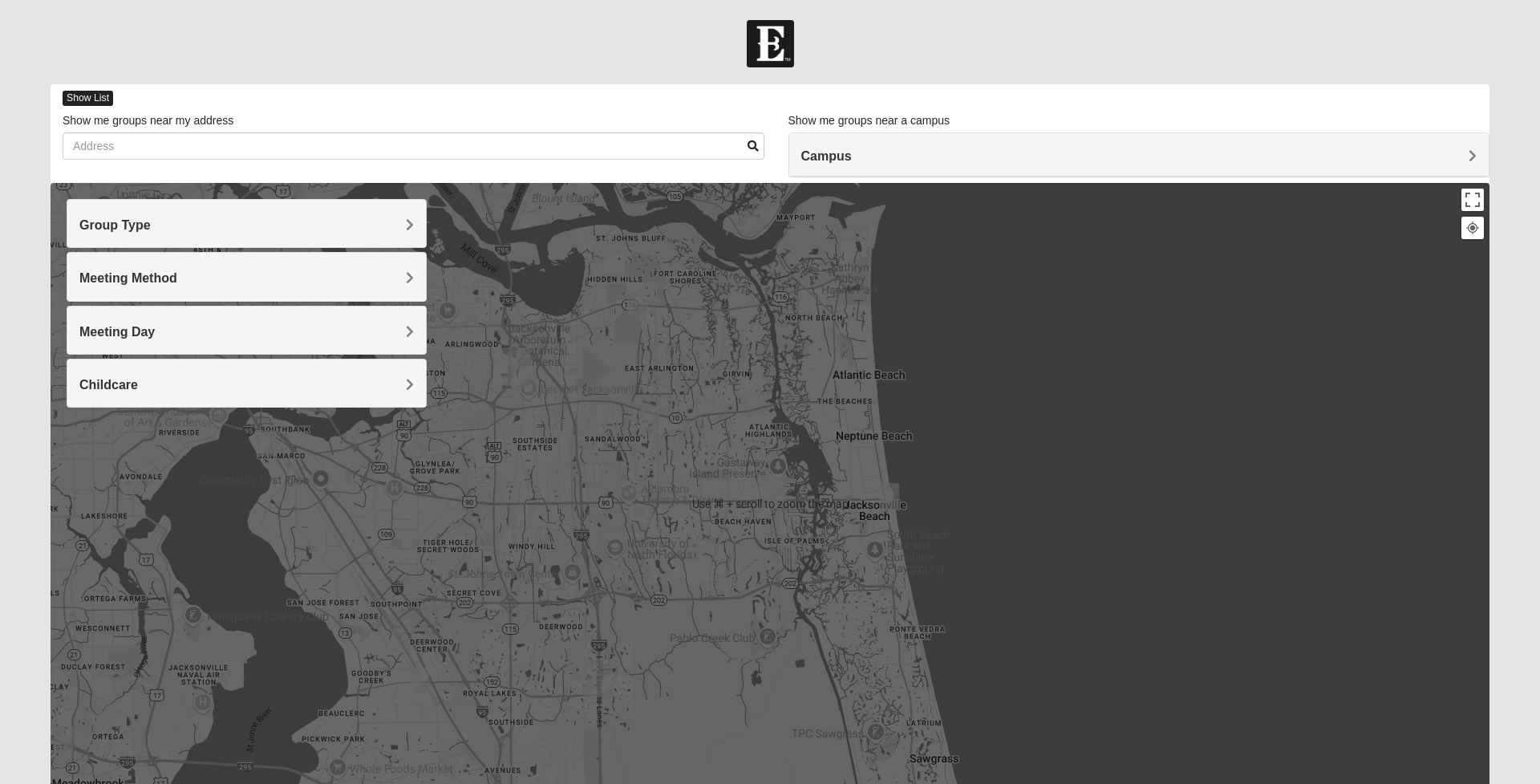
click at [99, 99] on span "Show List" at bounding box center [87, 98] width 50 height 15
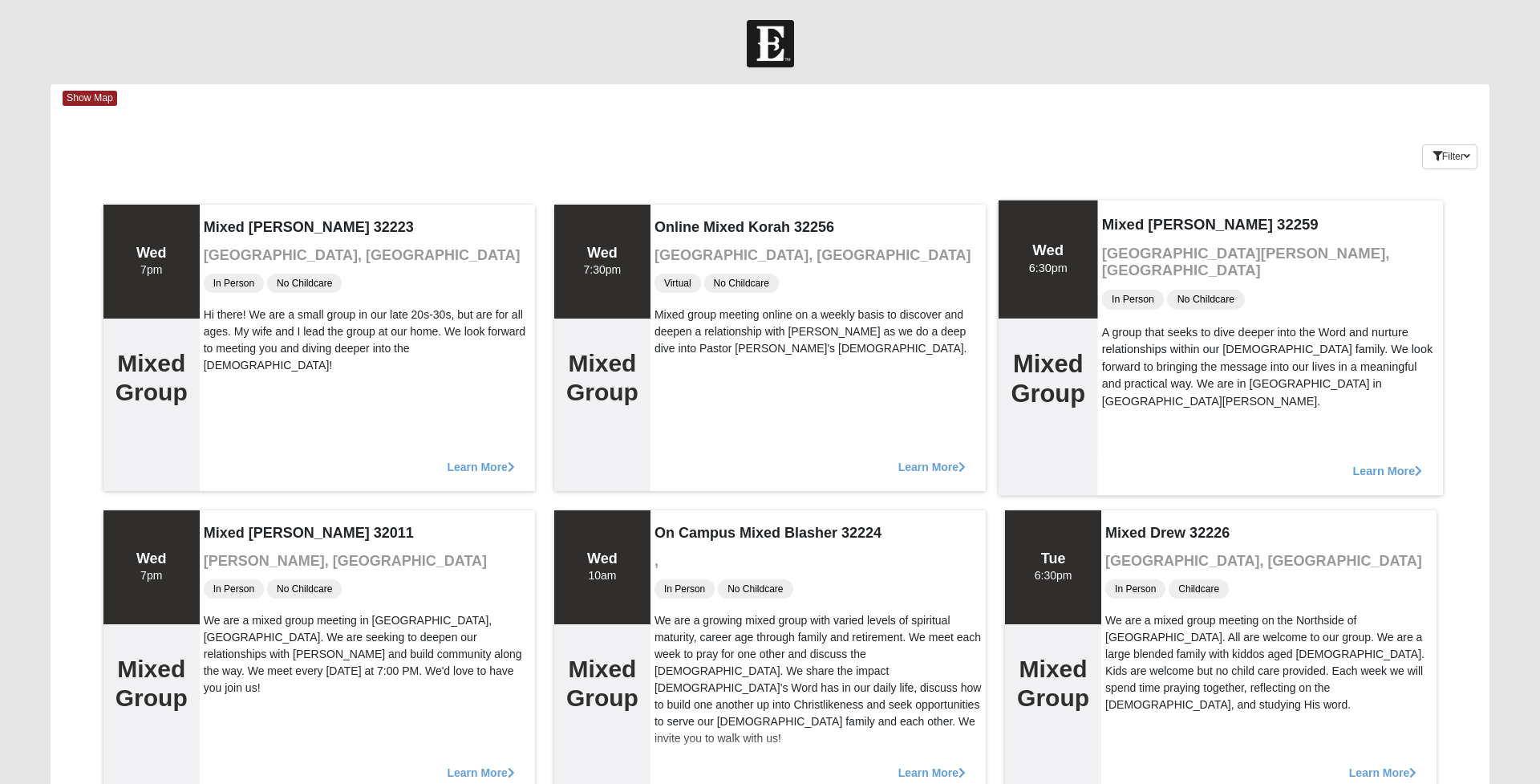
click at [1374, 462] on span "Learn More" at bounding box center [1388, 462] width 70 height 0
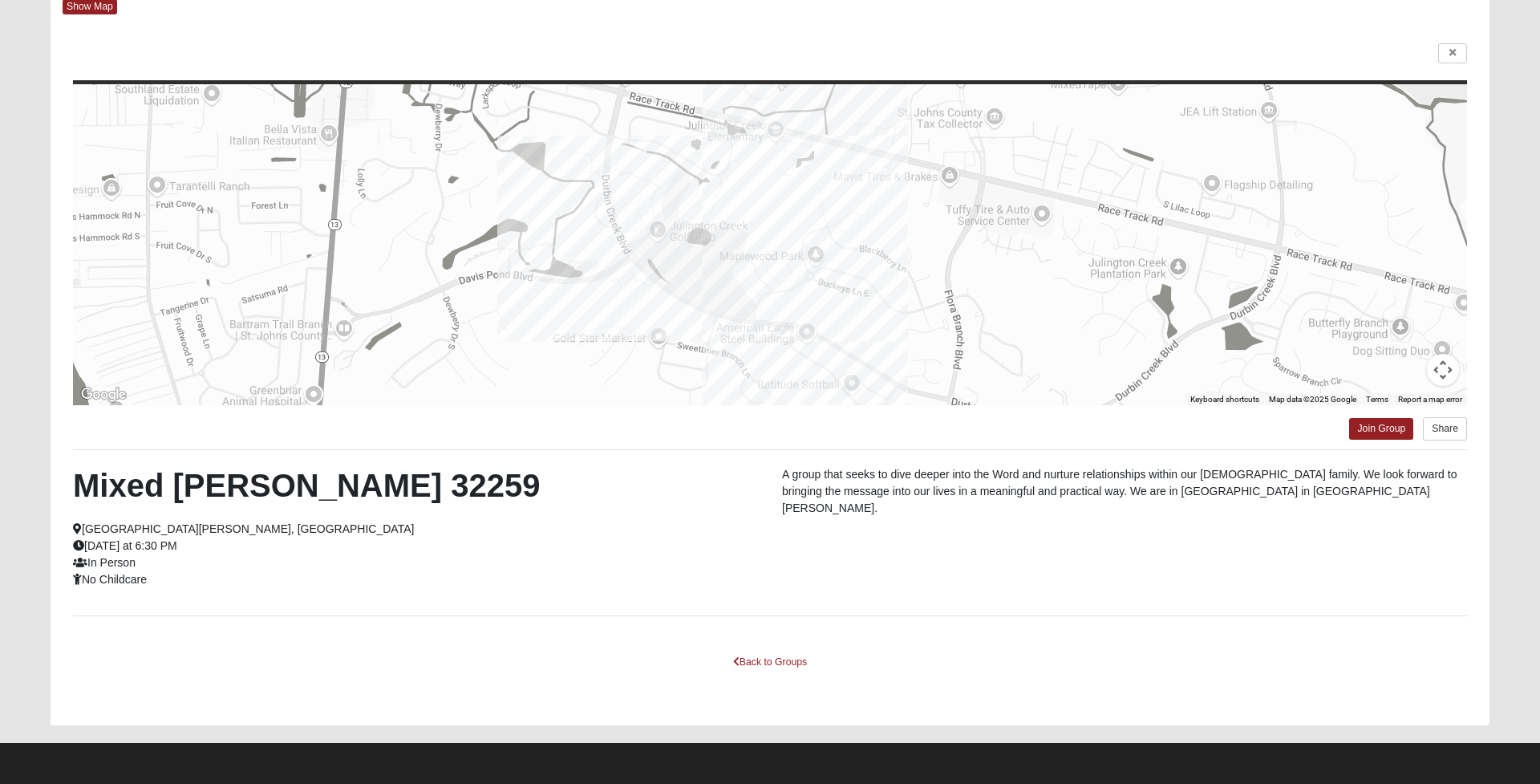
scroll to position [91, 0]
click at [1399, 434] on link "Join Group" at bounding box center [1381, 429] width 64 height 22
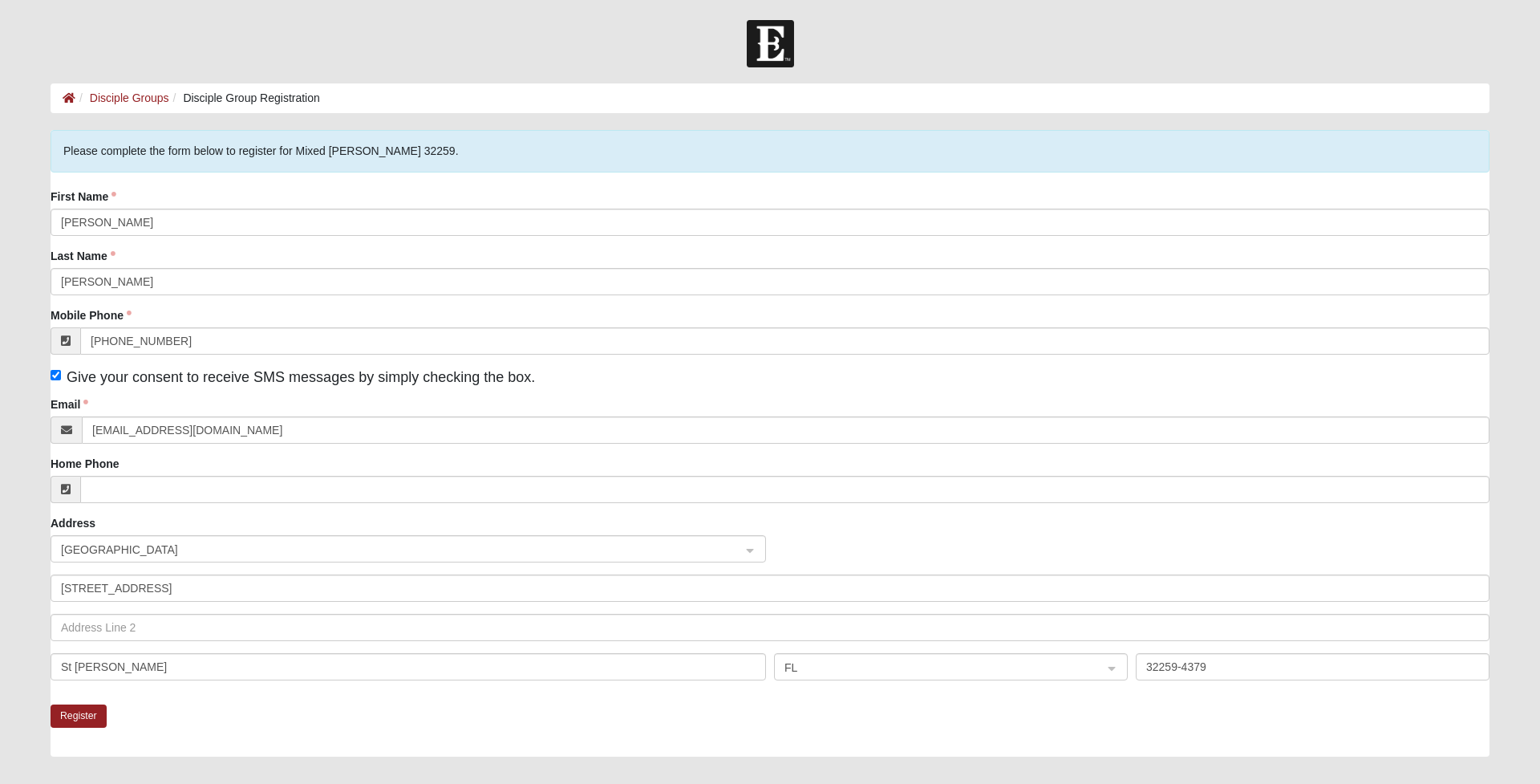
click at [774, 51] on img at bounding box center [771, 44] width 48 height 48
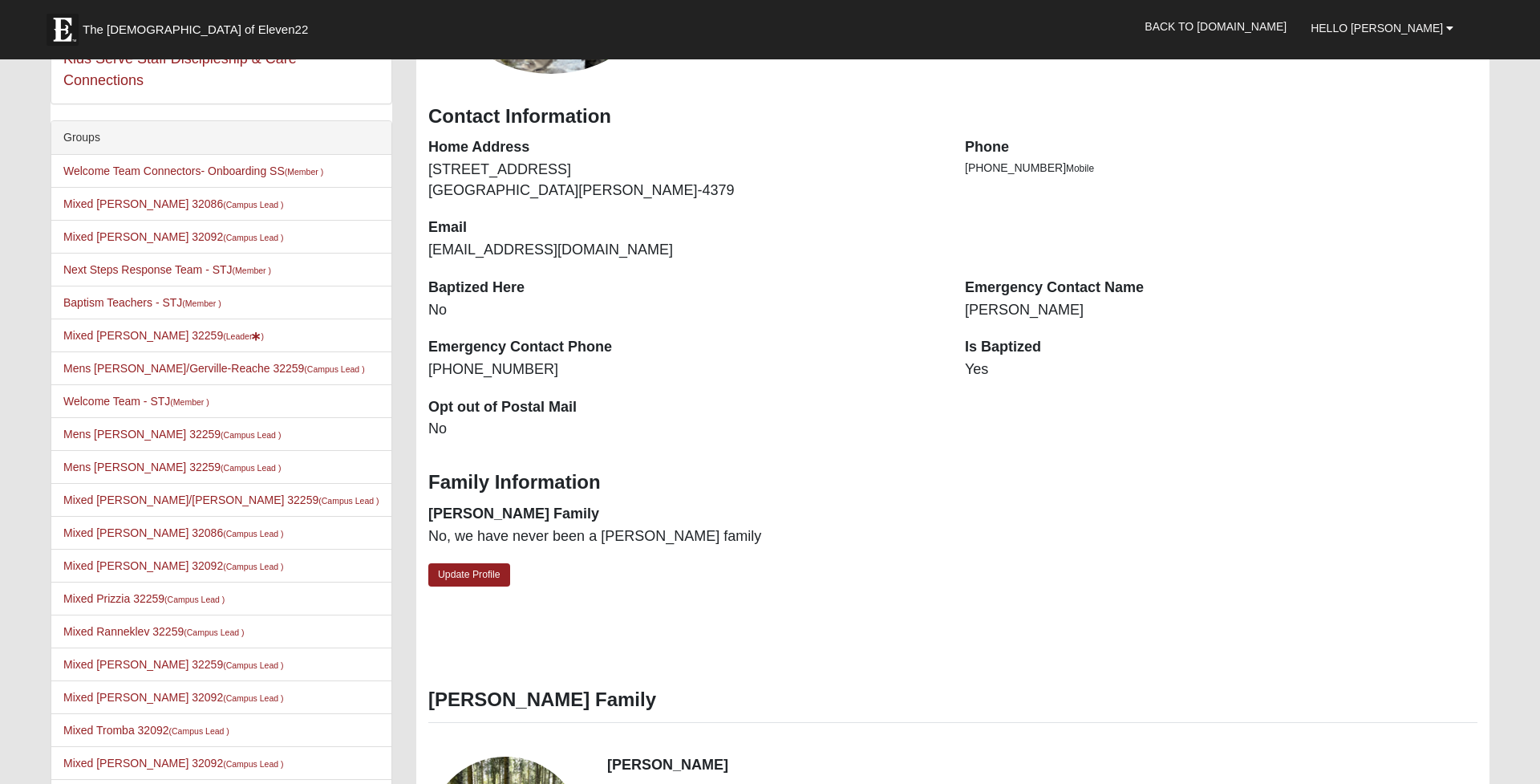
scroll to position [321, 0]
click at [121, 326] on li "Mixed [PERSON_NAME] 32259 (Leader )" at bounding box center [221, 335] width 340 height 33
click at [122, 329] on link "Mixed [PERSON_NAME] 32259 (Leader )" at bounding box center [164, 334] width 201 height 13
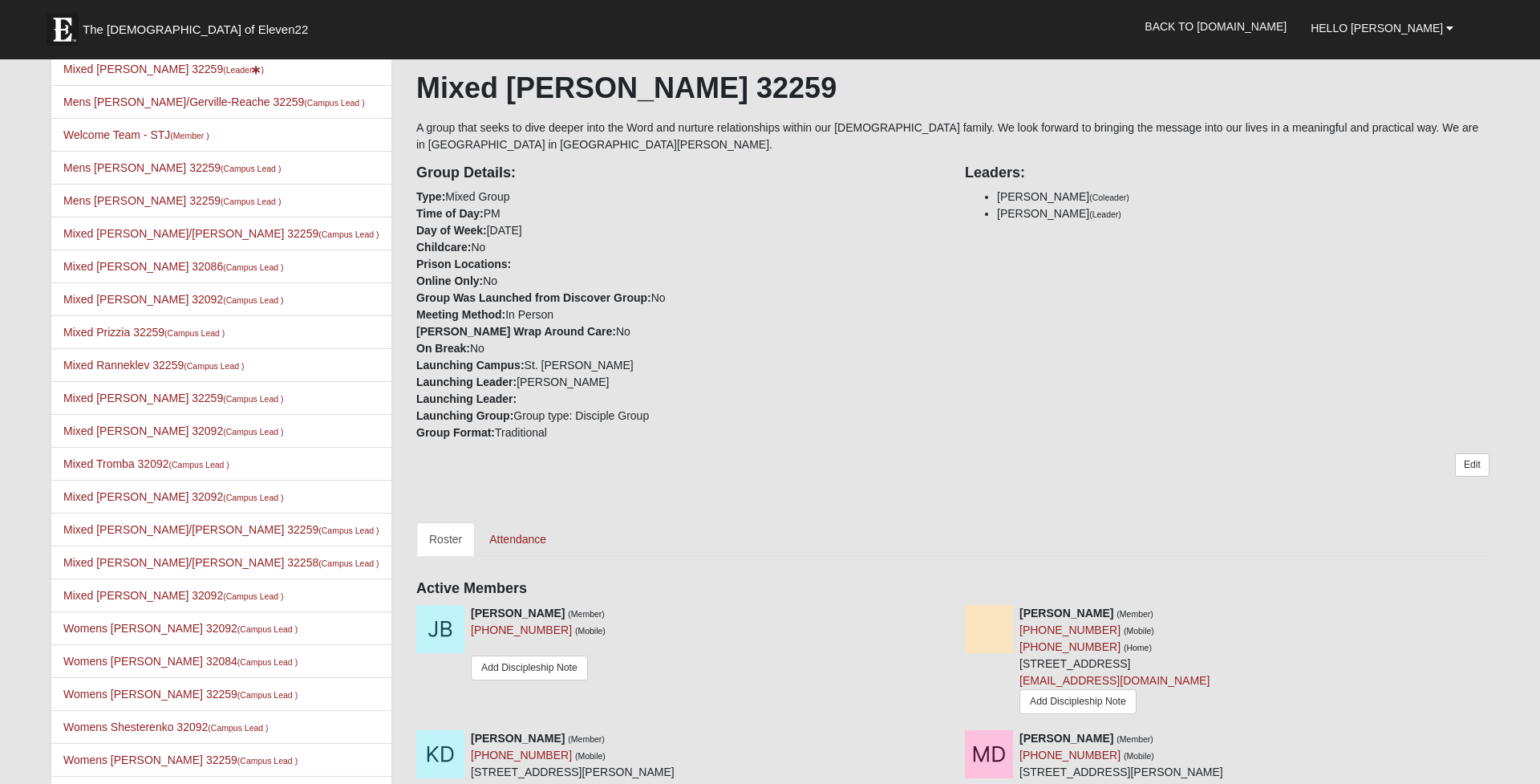
scroll to position [247, 0]
click at [1463, 470] on link "Edit" at bounding box center [1472, 464] width 34 height 23
